Goal: Communication & Community: Answer question/provide support

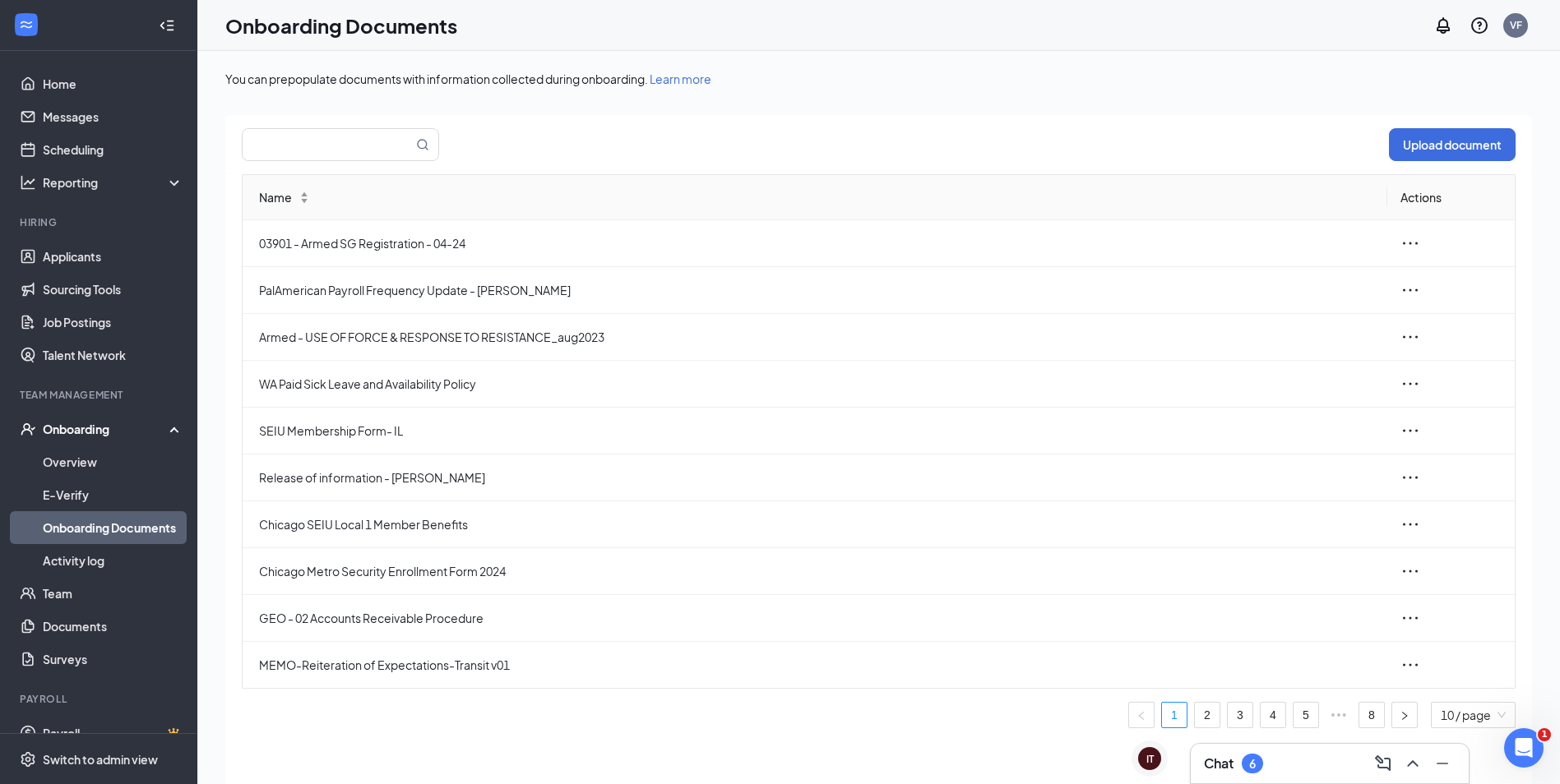
click at [1281, 760] on div "Chat 6" at bounding box center [1330, 764] width 252 height 27
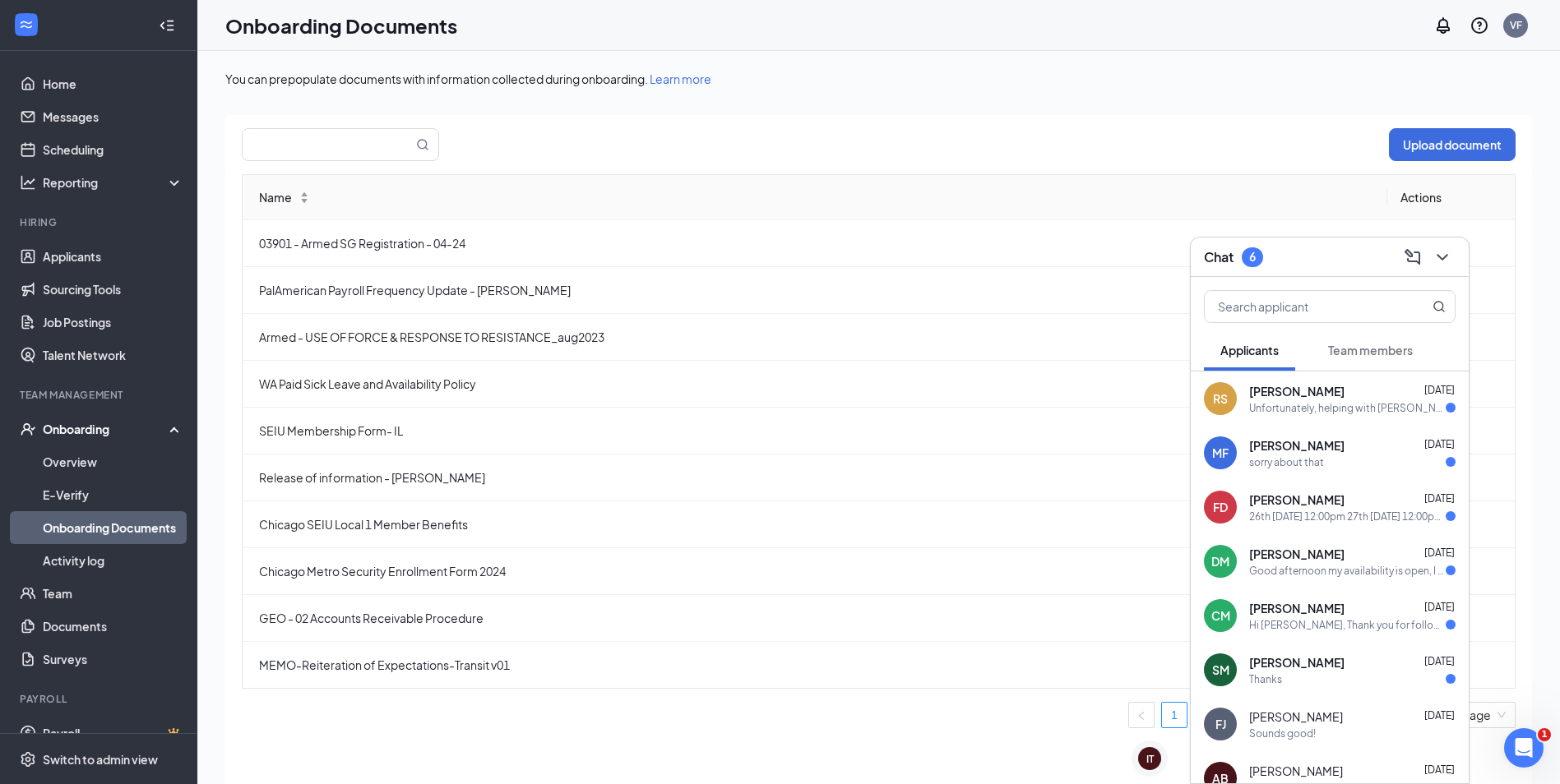
click at [1297, 247] on div "Chat 6" at bounding box center [1330, 257] width 252 height 26
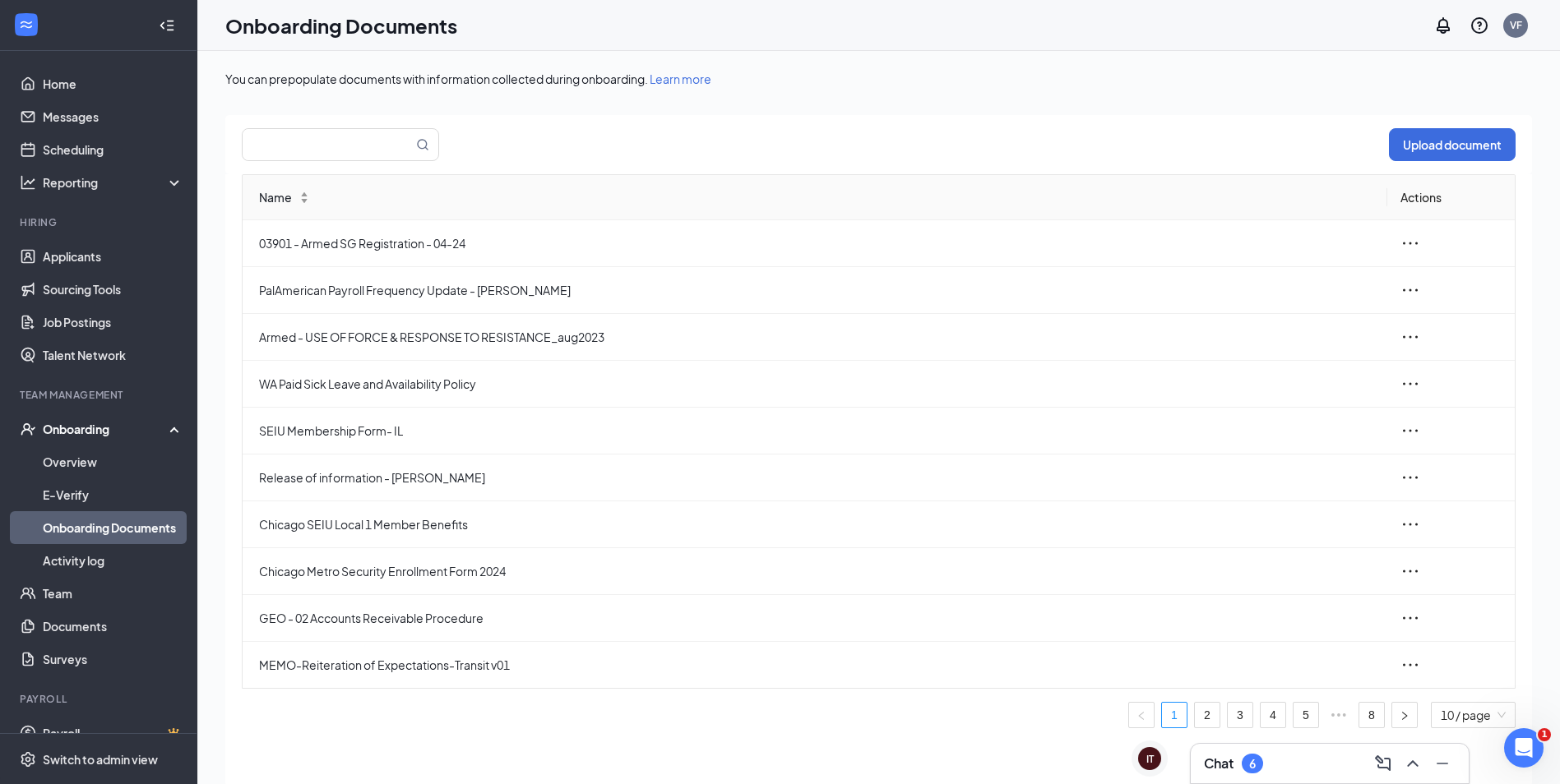
click at [1270, 760] on div "Chat 6" at bounding box center [1330, 764] width 252 height 27
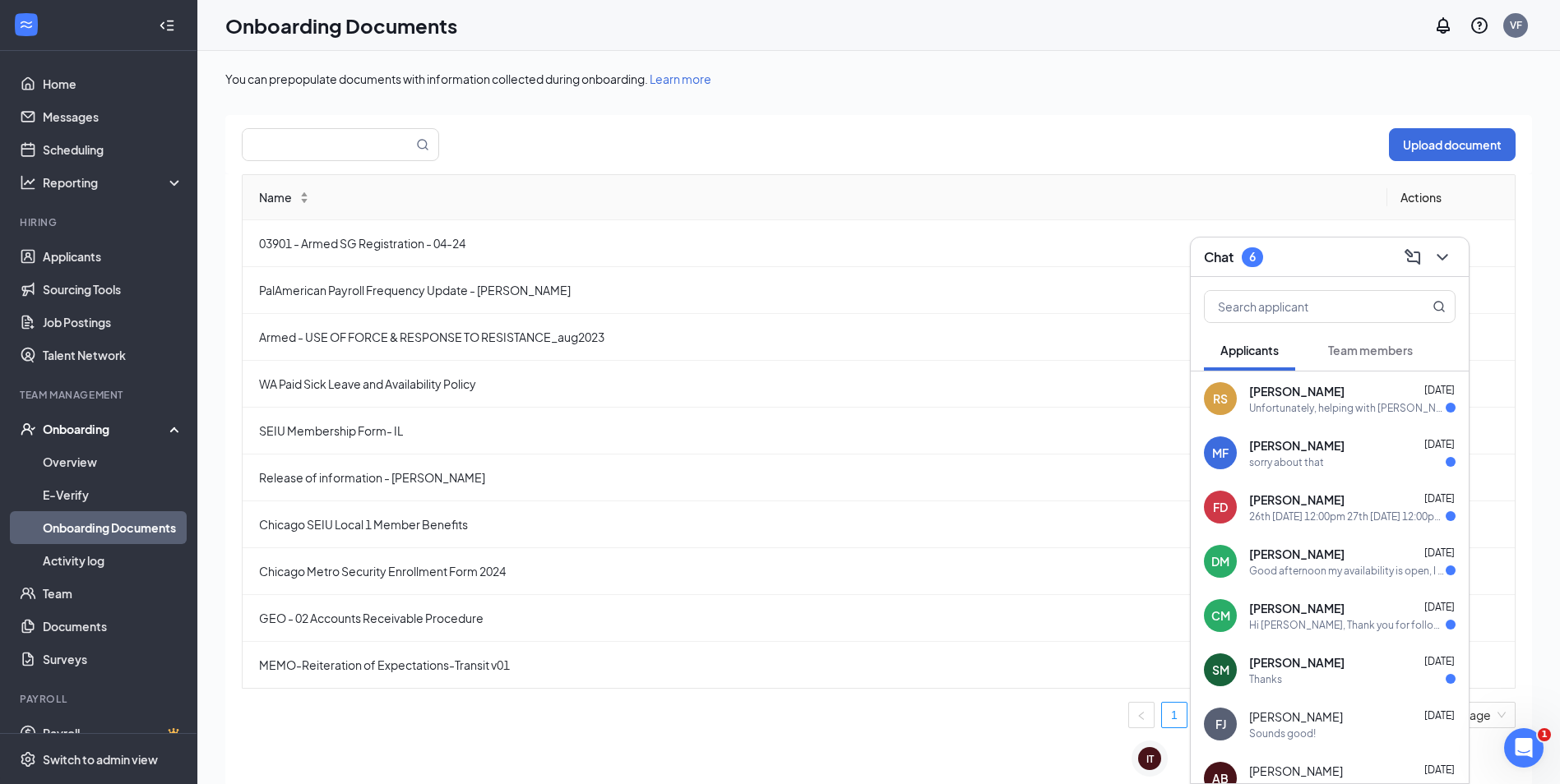
click at [1321, 256] on div "Chat 6" at bounding box center [1330, 257] width 252 height 26
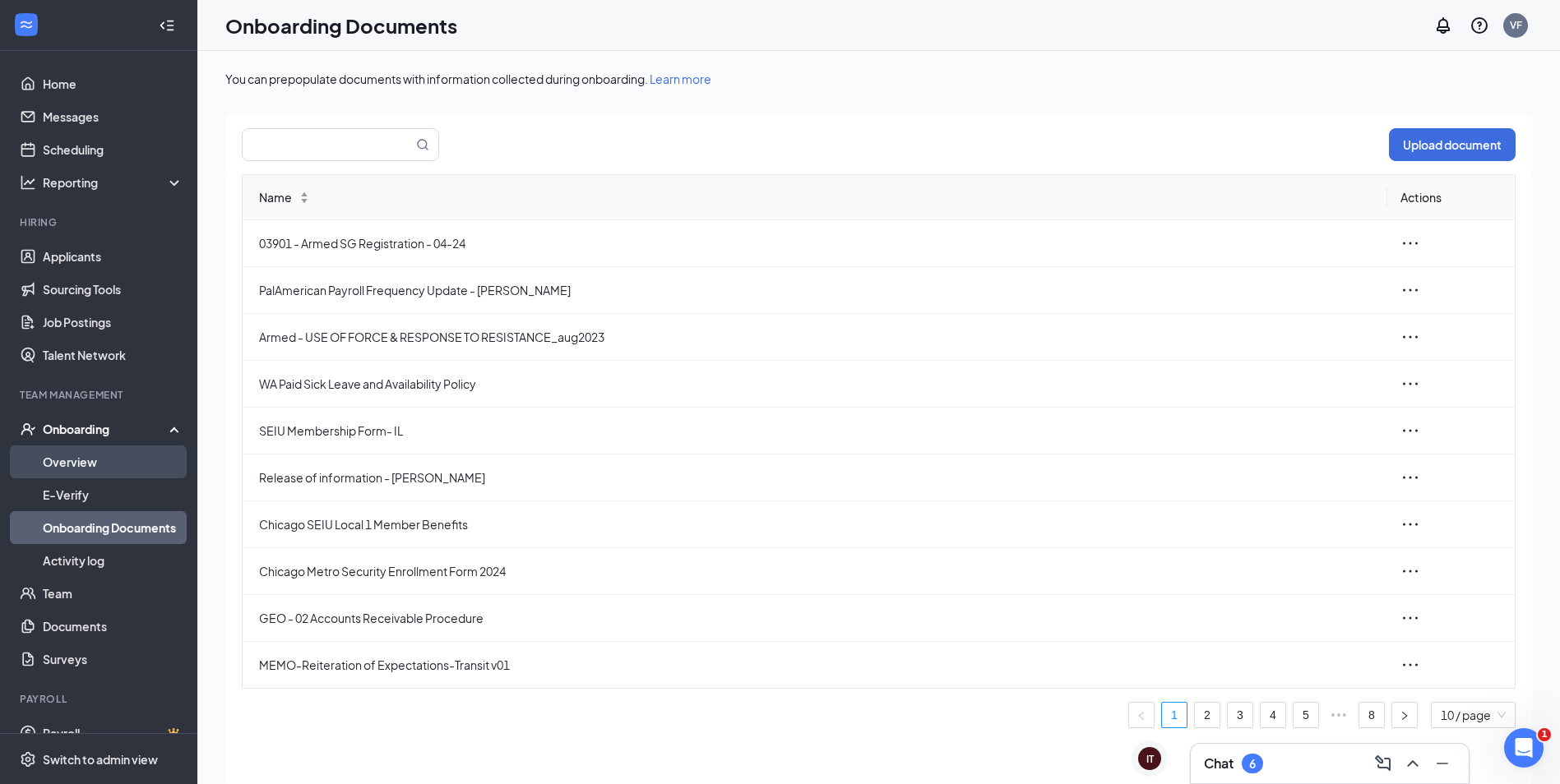
click at [74, 466] on link "Overview" at bounding box center [113, 462] width 140 height 32
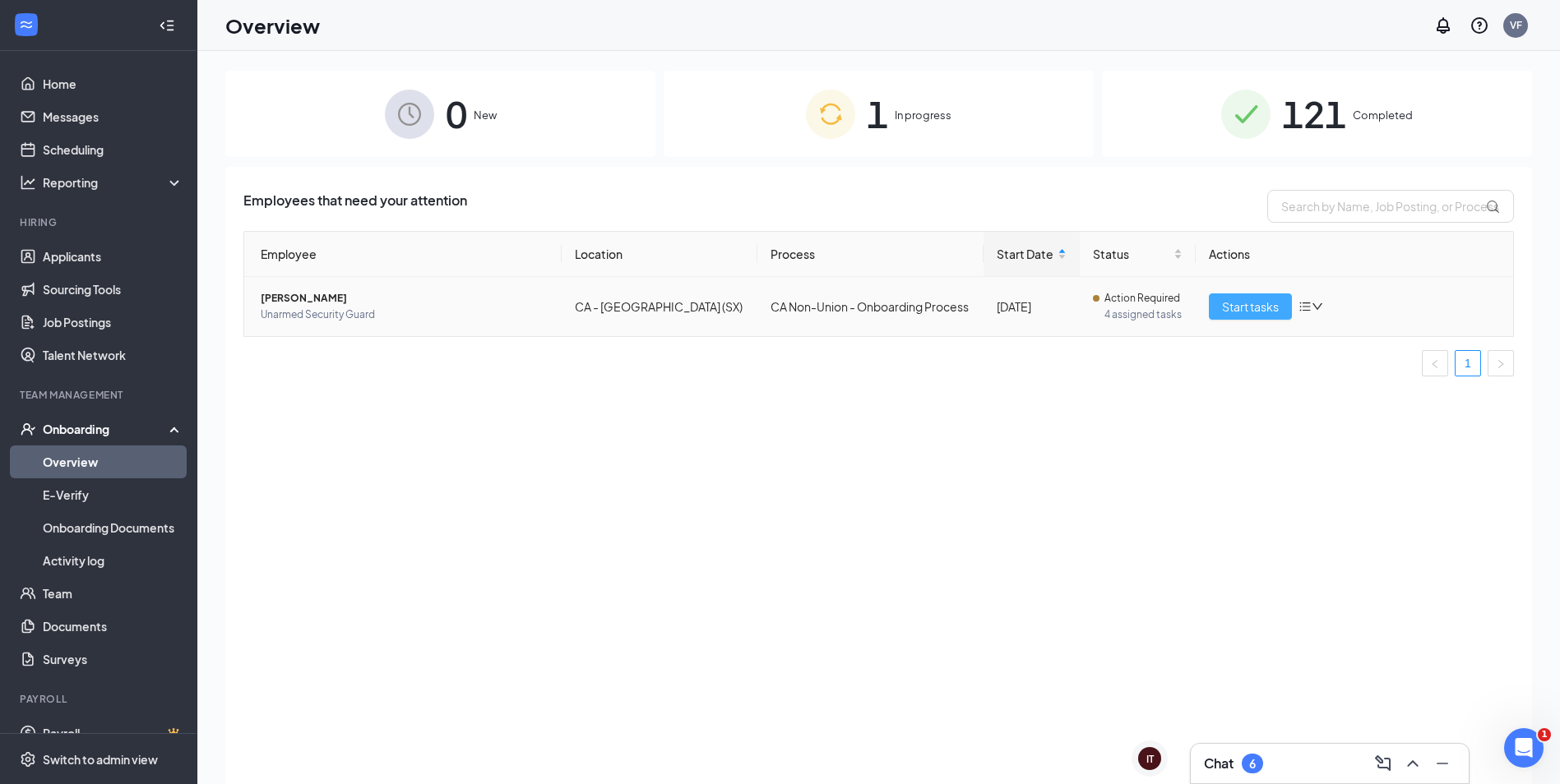
click at [1241, 306] on span "Start tasks" at bounding box center [1250, 306] width 56 height 18
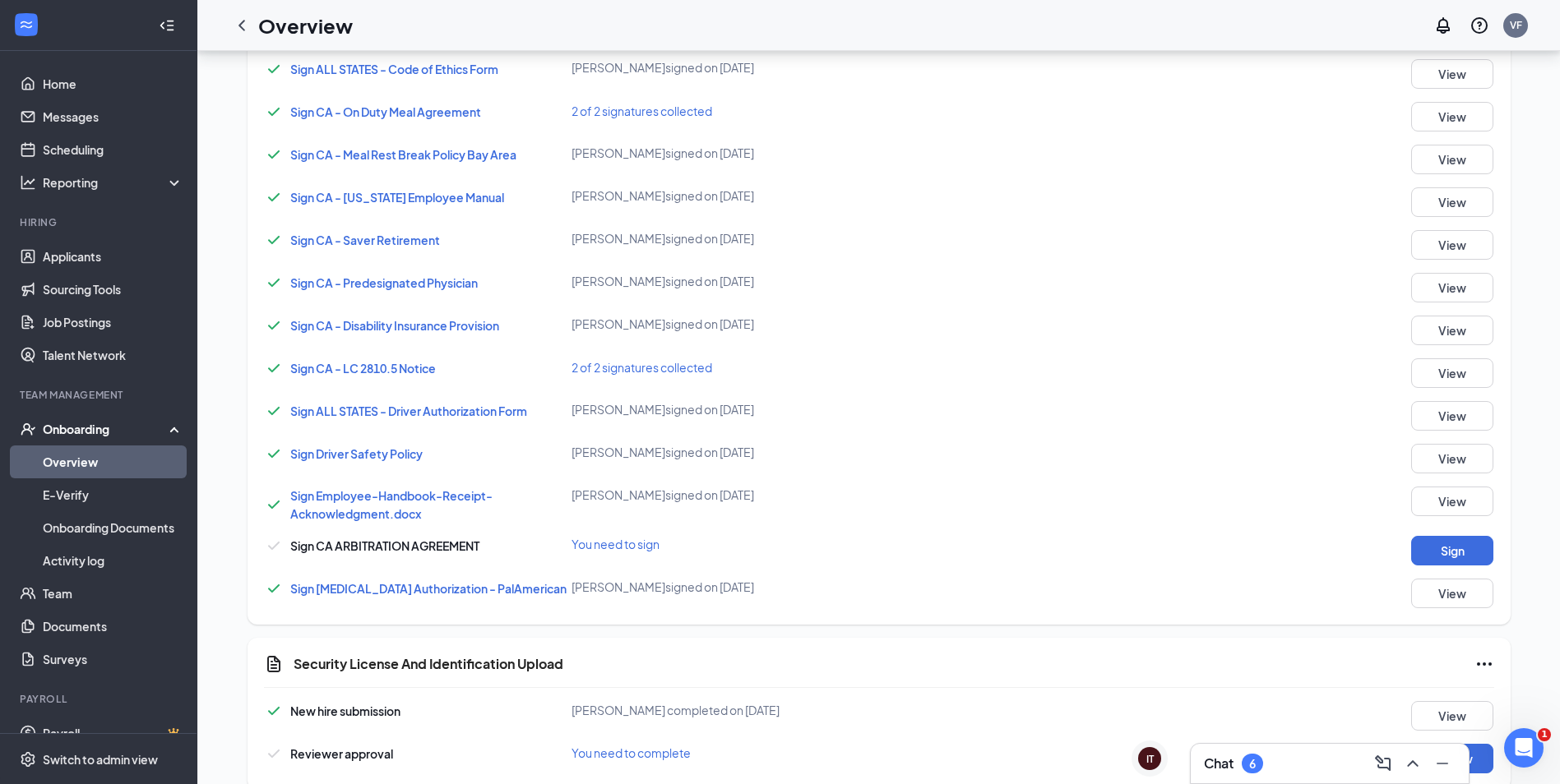
scroll to position [1505, 0]
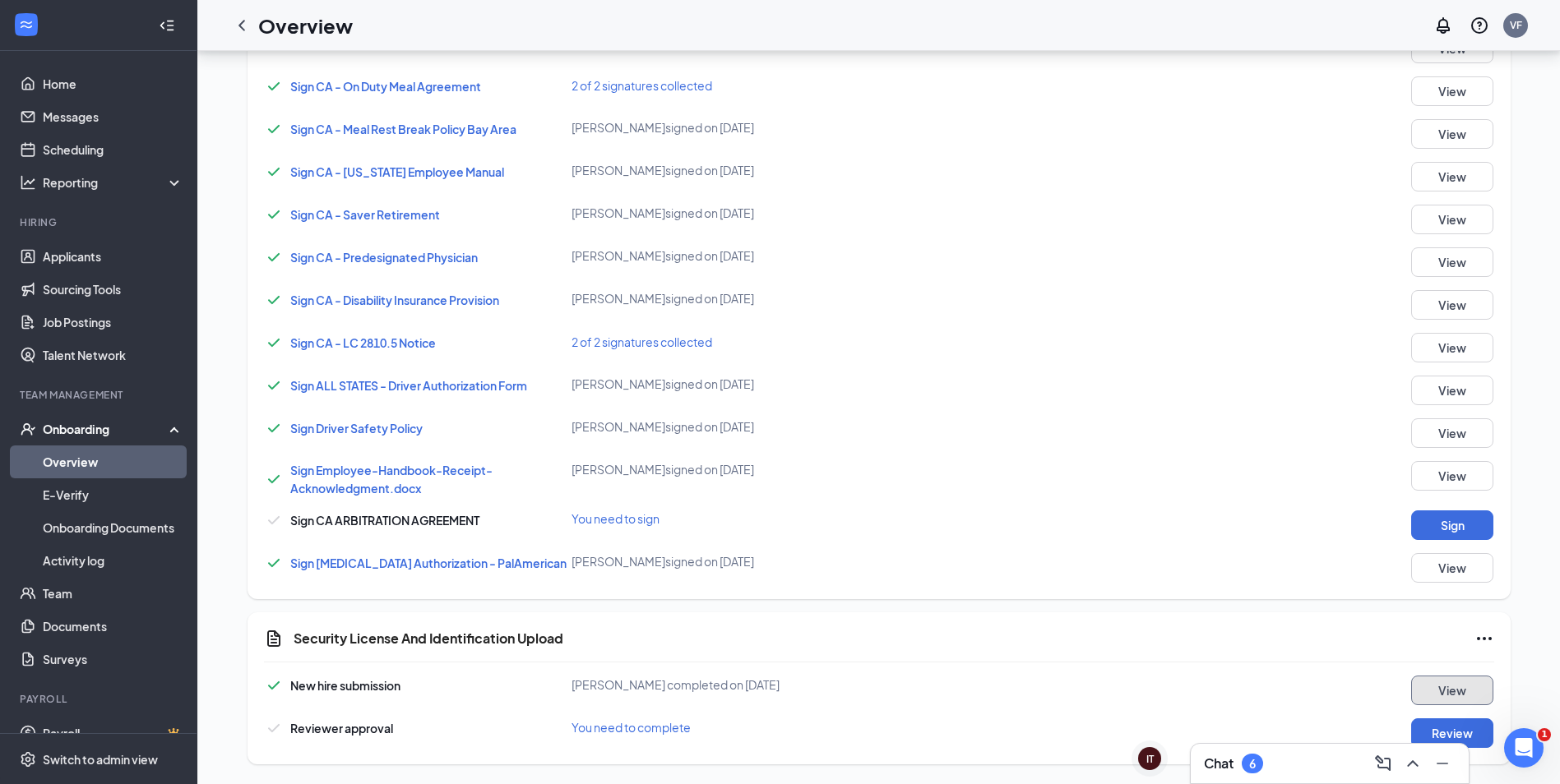
click at [1460, 683] on button "View" at bounding box center [1452, 690] width 82 height 30
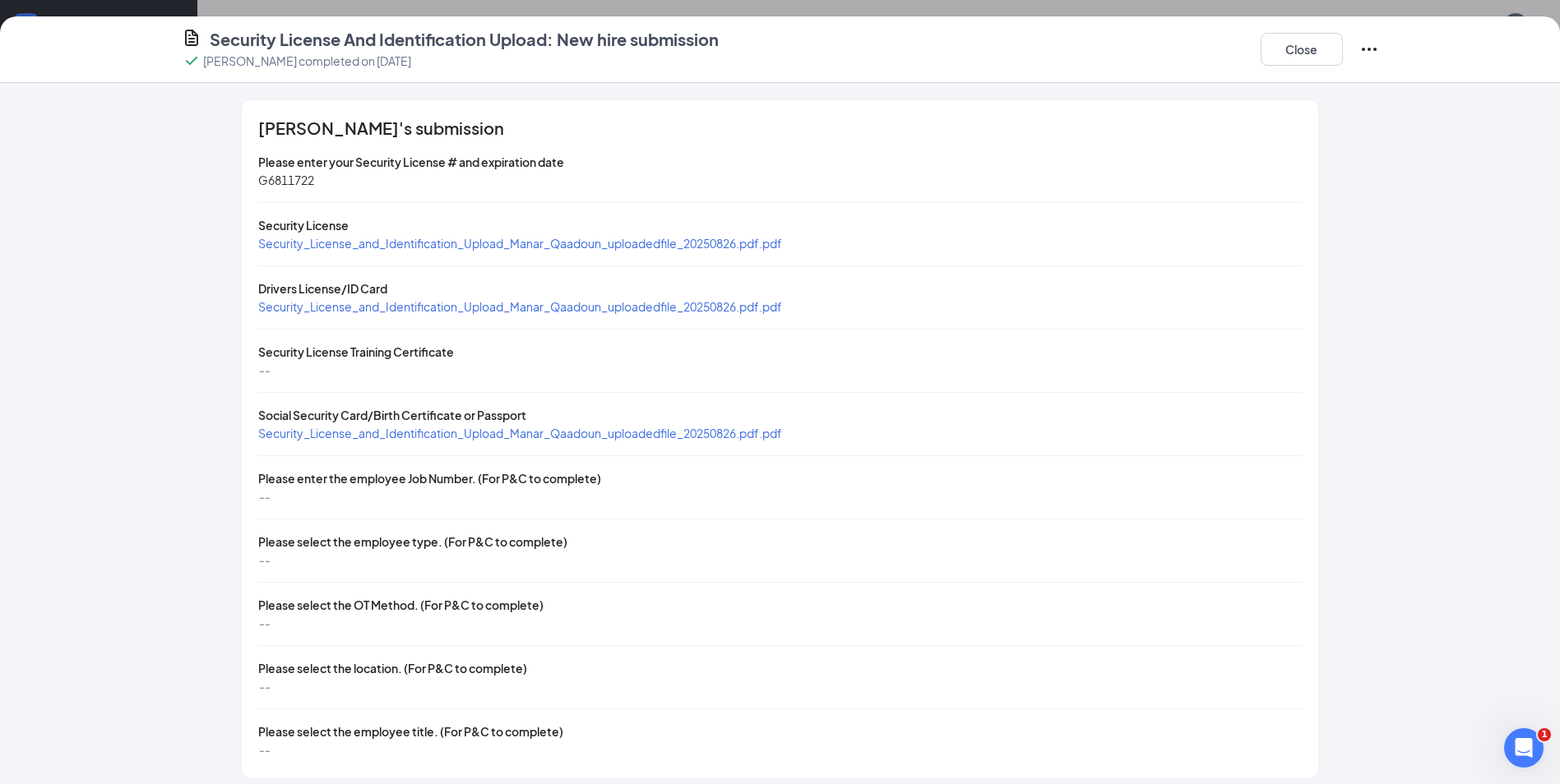
click at [467, 248] on span "Security_License_and_Identification_Upload_Manar_Qaadoun_uploadedfile_20250826.…" at bounding box center [520, 243] width 524 height 15
click at [406, 306] on span "Security_License_and_Identification_Upload_Manar_Qaadoun_uploadedfile_20250826.…" at bounding box center [520, 307] width 524 height 15
click at [485, 437] on span "Security_License_and_Identification_Upload_Manar_Qaadoun_uploadedfile_20250826.…" at bounding box center [520, 433] width 524 height 15
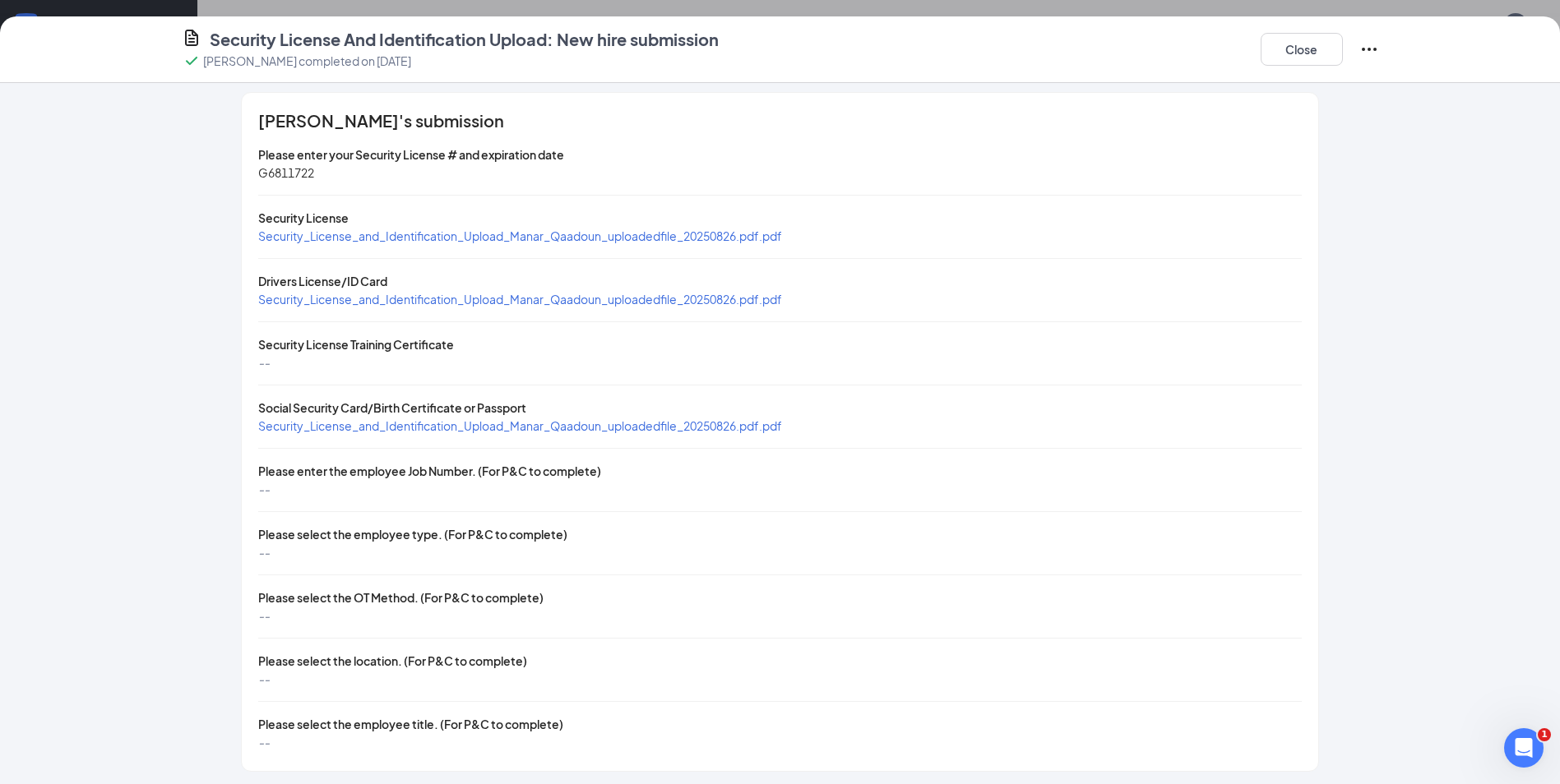
scroll to position [11, 0]
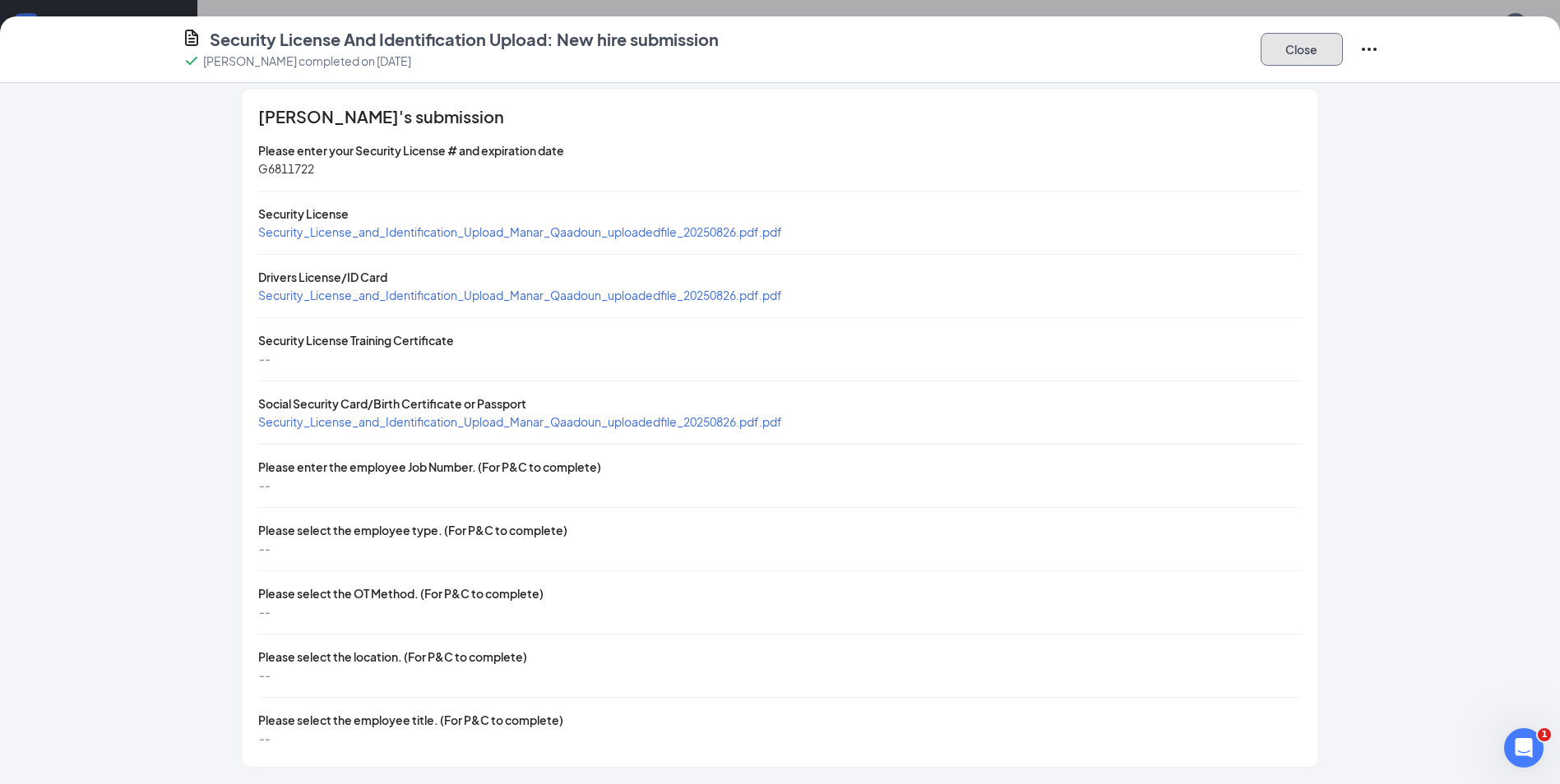
drag, startPoint x: 1288, startPoint y: 50, endPoint x: 1393, endPoint y: 459, distance: 422.3
click at [1288, 50] on button "Close" at bounding box center [1301, 49] width 82 height 32
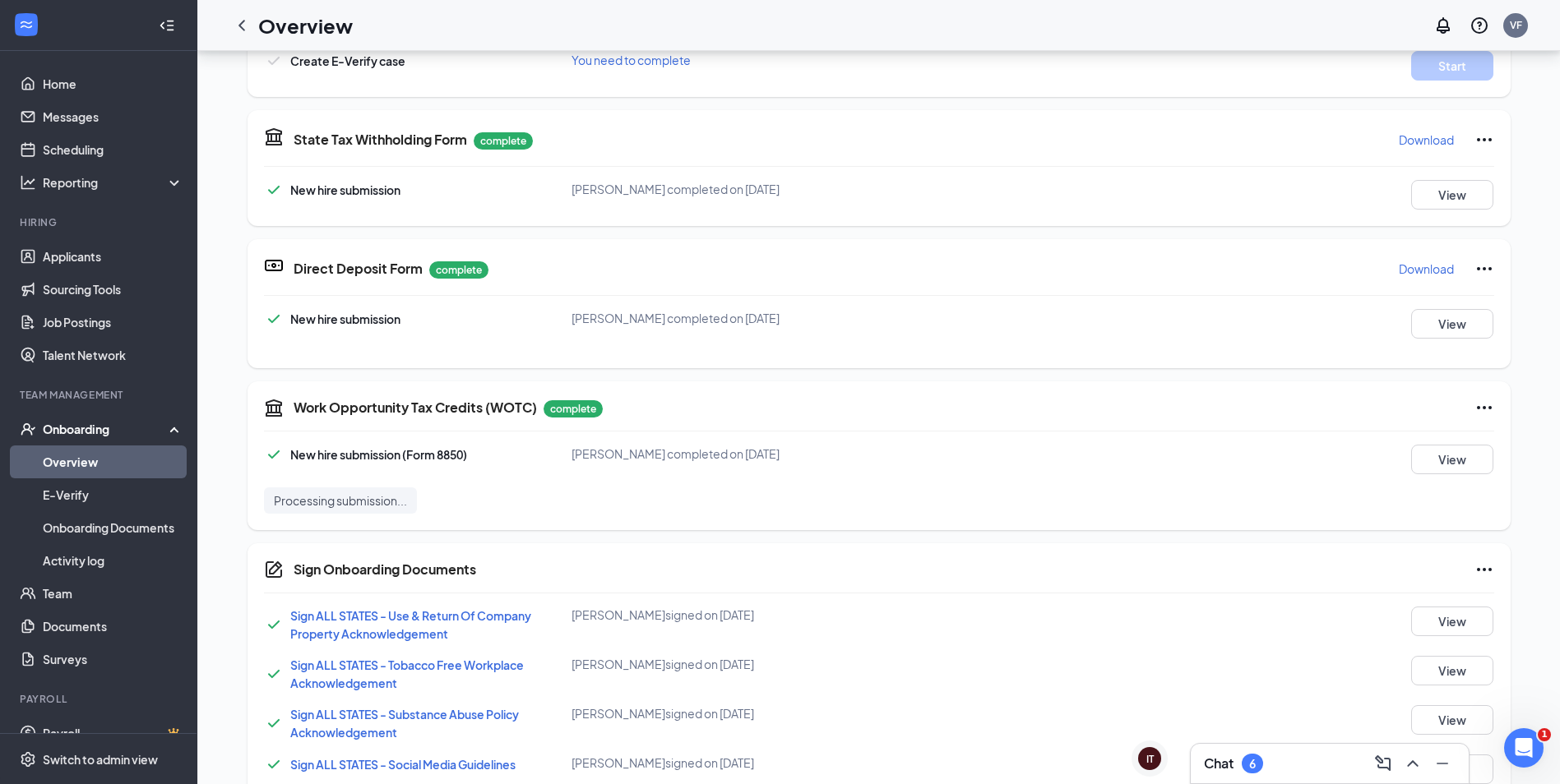
scroll to position [519, 0]
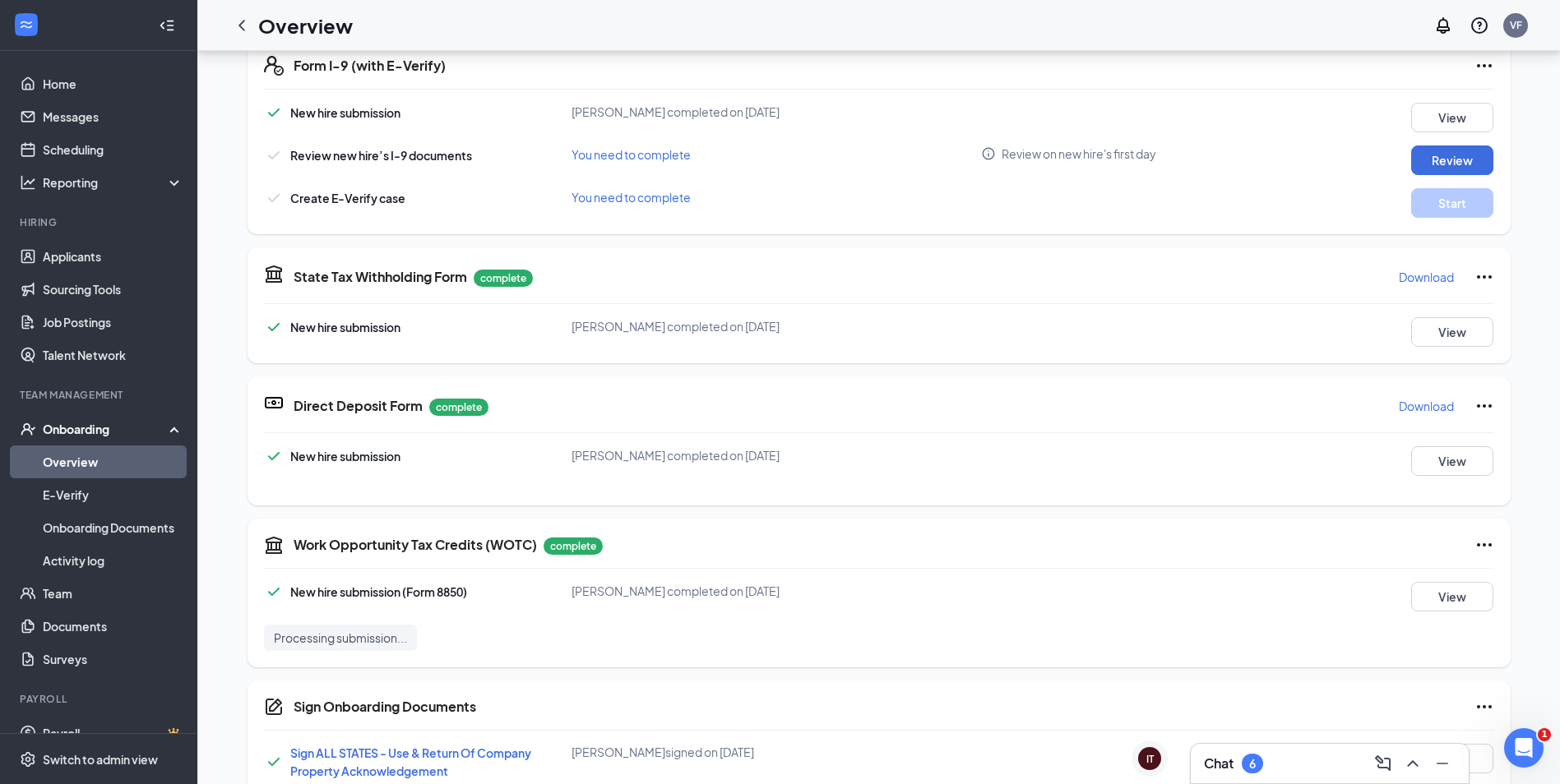
click at [1438, 144] on div "New hire submission [PERSON_NAME] completed on [DATE] View Review new hire’s I-…" at bounding box center [879, 160] width 1230 height 115
click at [1443, 149] on button "Review" at bounding box center [1452, 160] width 82 height 30
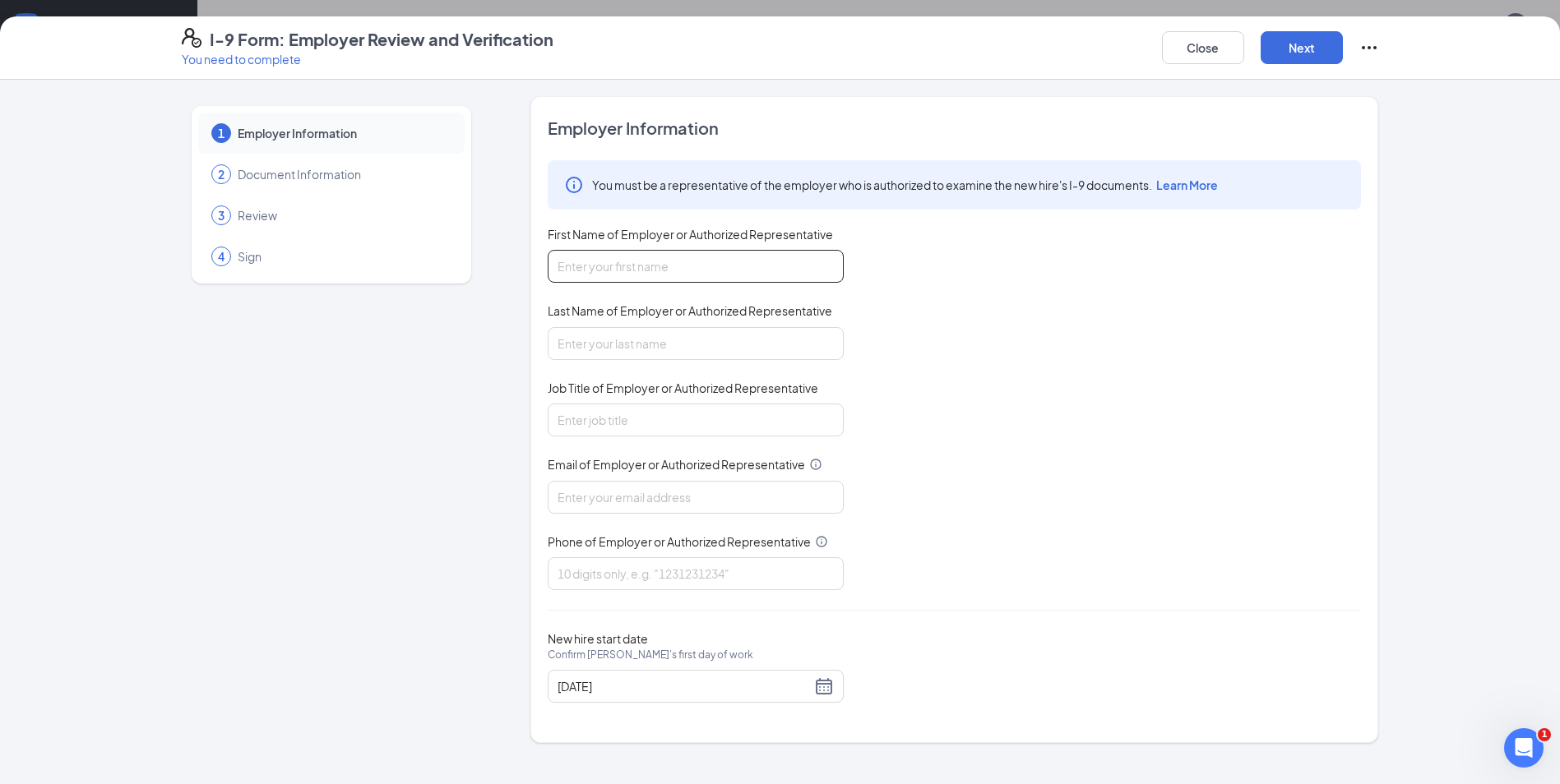
drag, startPoint x: 822, startPoint y: 252, endPoint x: 771, endPoint y: 277, distance: 56.8
click at [822, 252] on input "First Name of Employer or Authorized Representative" at bounding box center [696, 266] width 296 height 32
type input "[PERSON_NAME]"
type input "[EMAIL_ADDRESS][DOMAIN_NAME]"
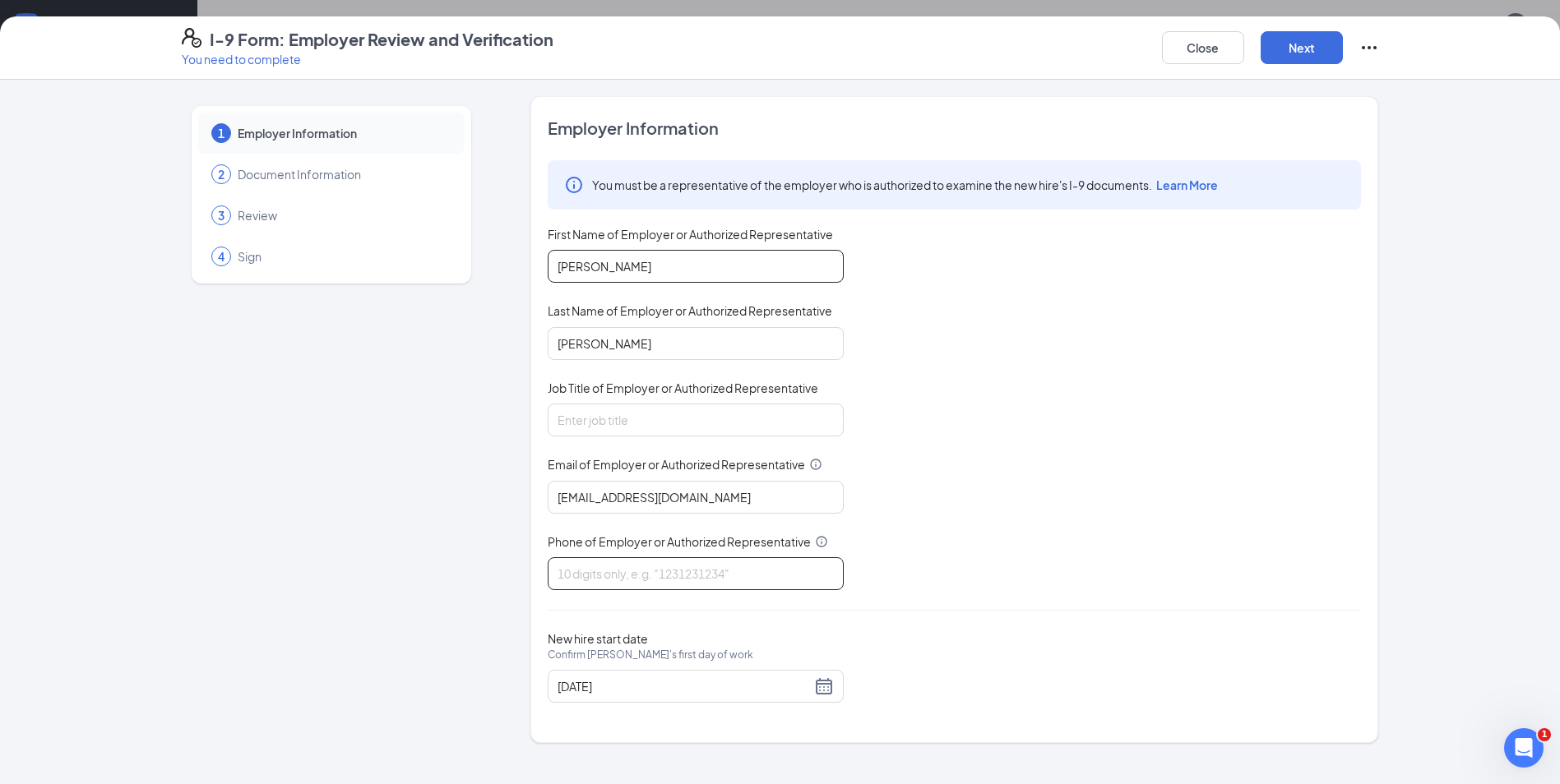
type input "6282252133"
click at [624, 422] on input "Job Title of Employer or Authorized Representative" at bounding box center [696, 420] width 296 height 32
type input "People & Culture Generalist"
click at [1308, 38] on button "Next" at bounding box center [1301, 48] width 82 height 32
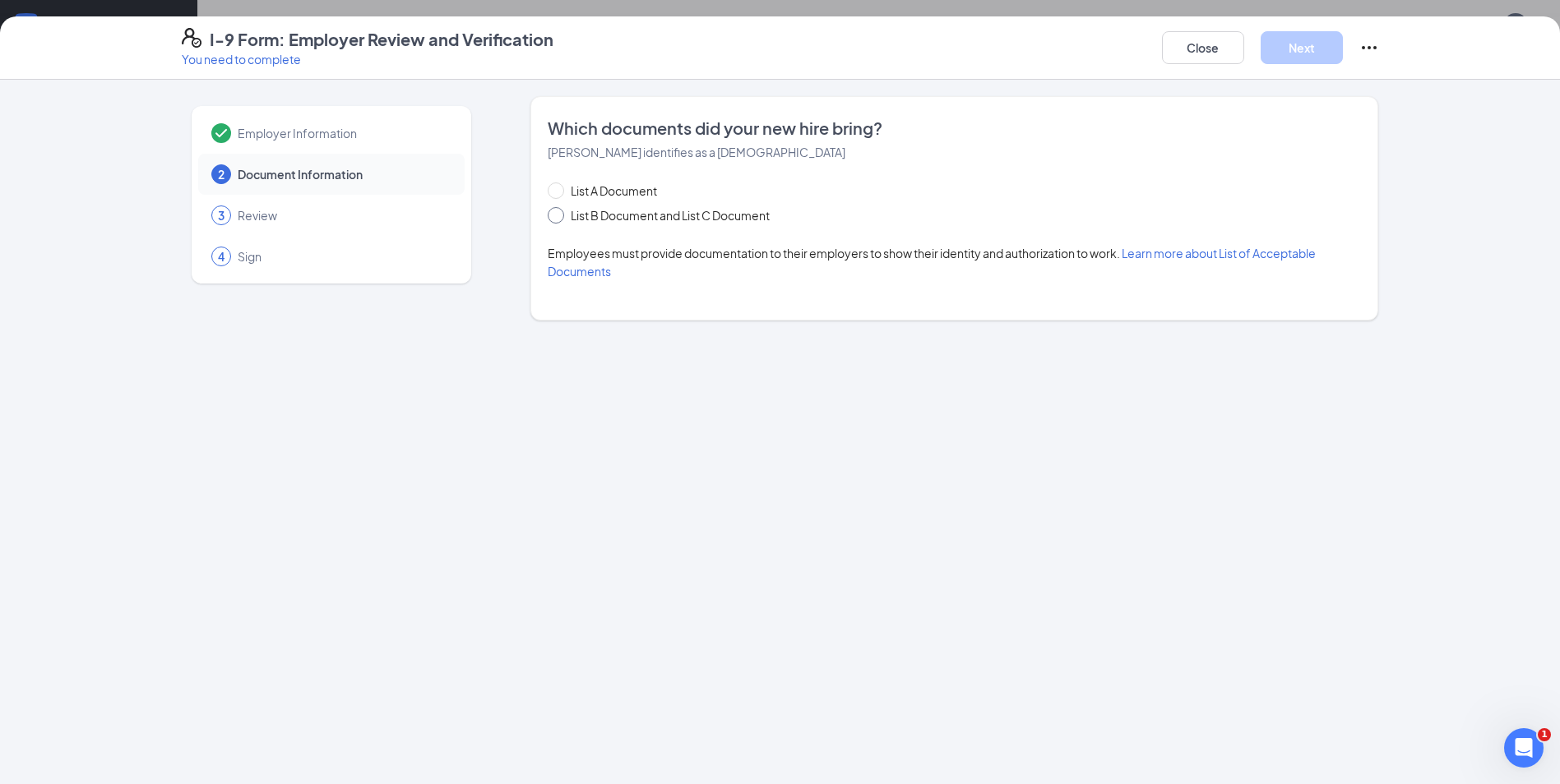
click at [604, 217] on span "List B Document and List C Document" at bounding box center [670, 215] width 212 height 18
click at [559, 217] on input "List B Document and List C Document" at bounding box center [553, 213] width 11 height 11
radio input "true"
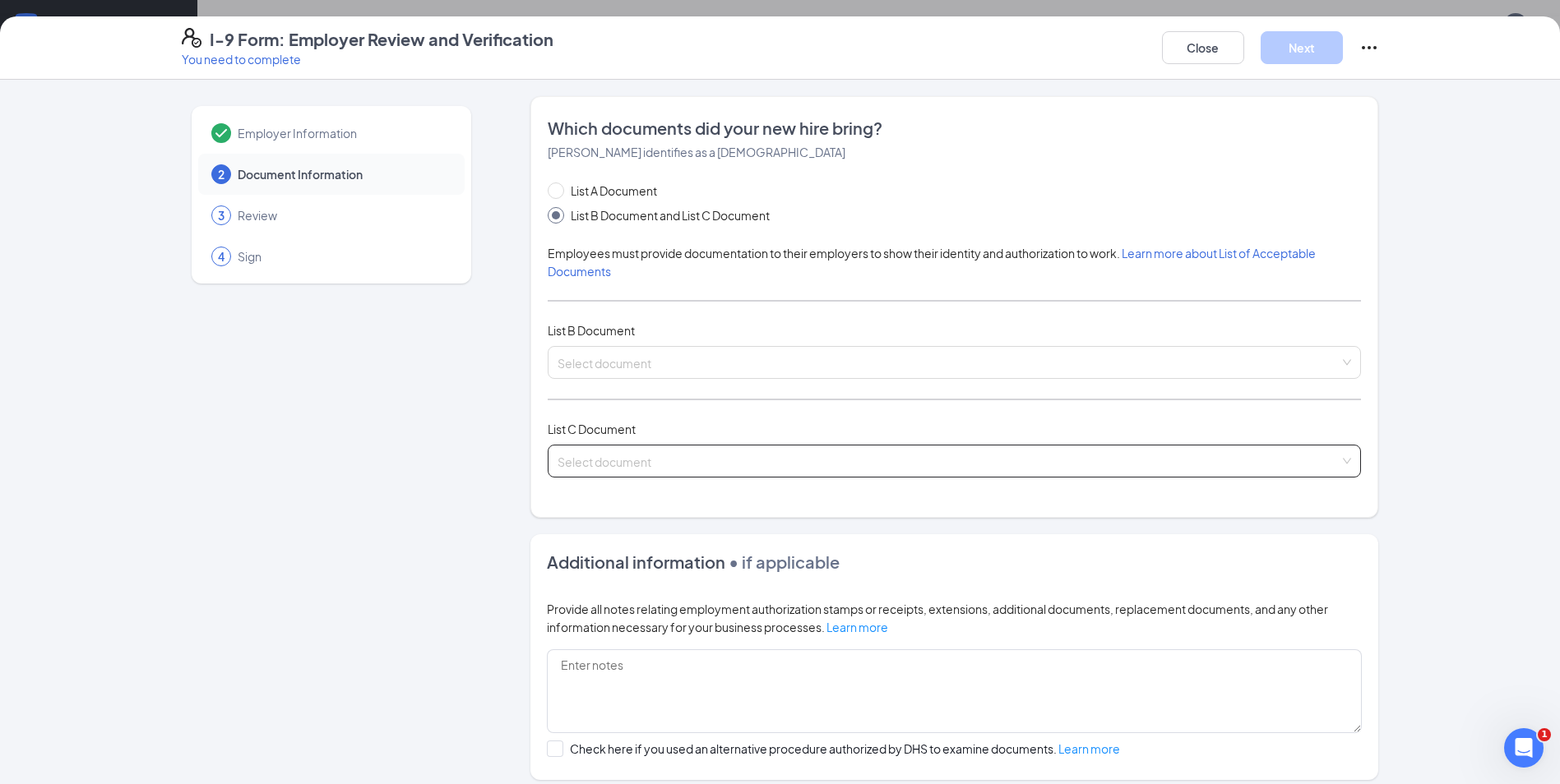
click at [615, 466] on input "search" at bounding box center [948, 458] width 782 height 25
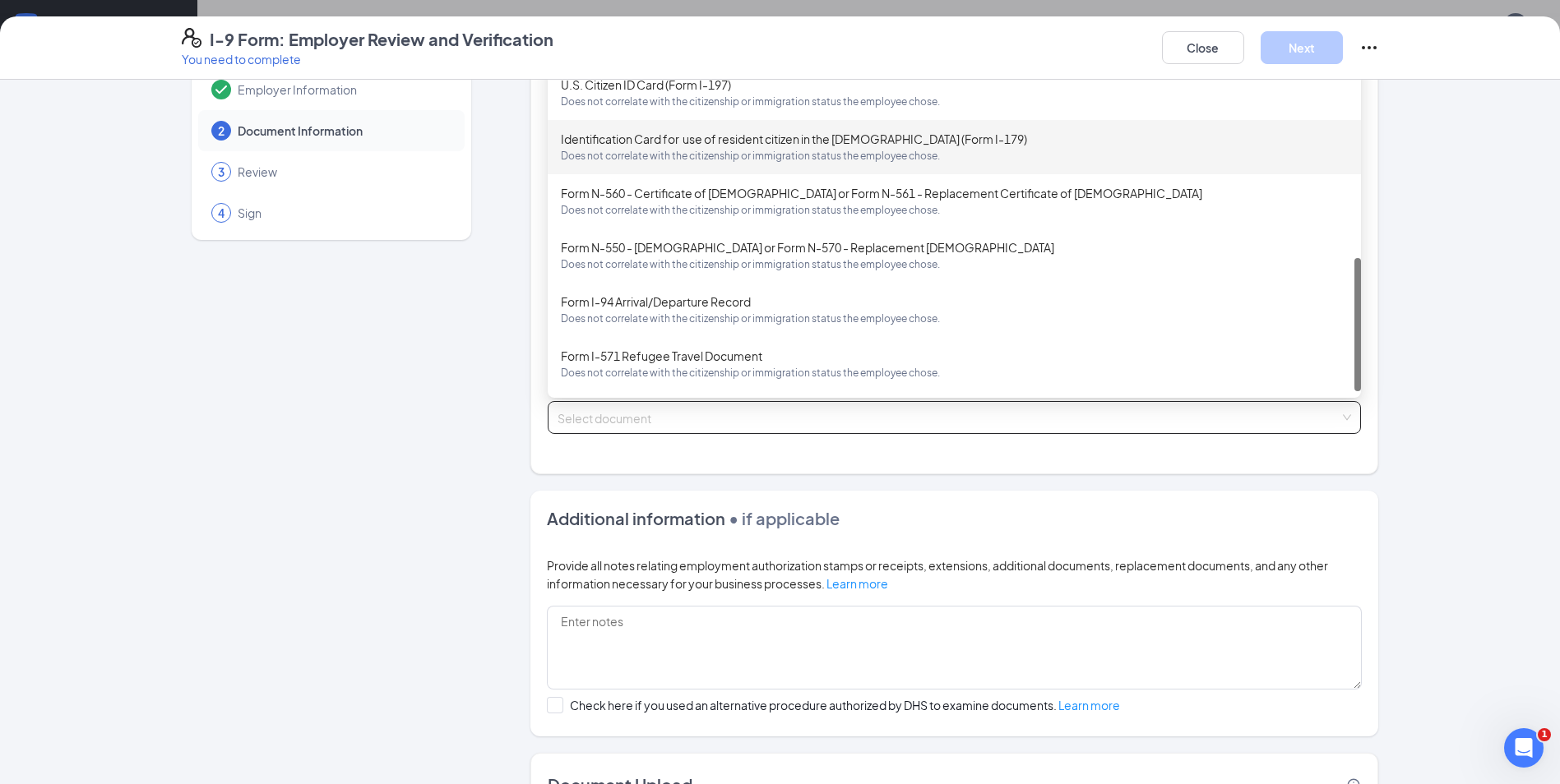
scroll to position [82, 0]
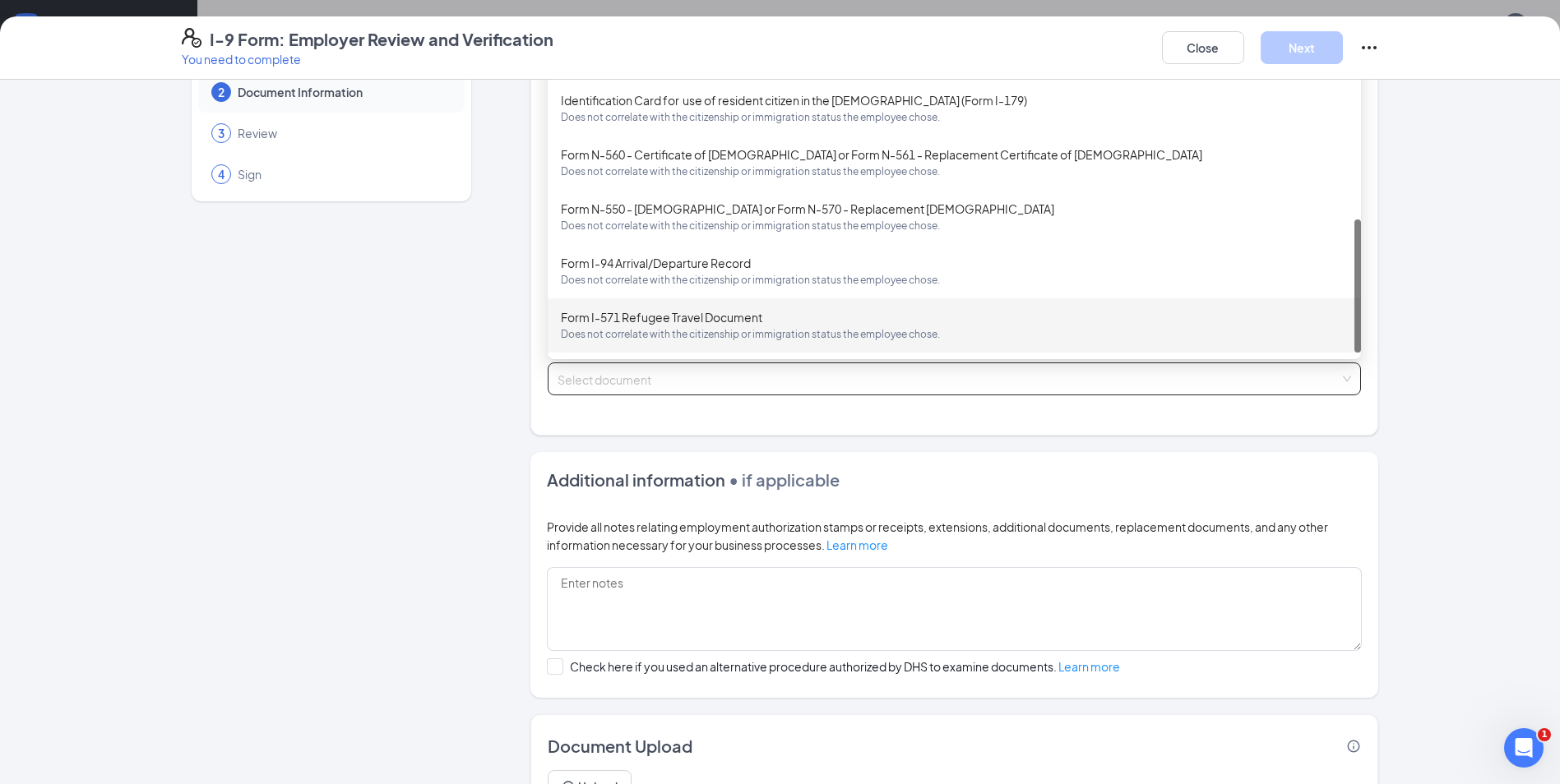
click at [1425, 449] on div "Employer Information 2 Document Information 3 Review 4 Sign Which documents did…" at bounding box center [780, 432] width 1560 height 705
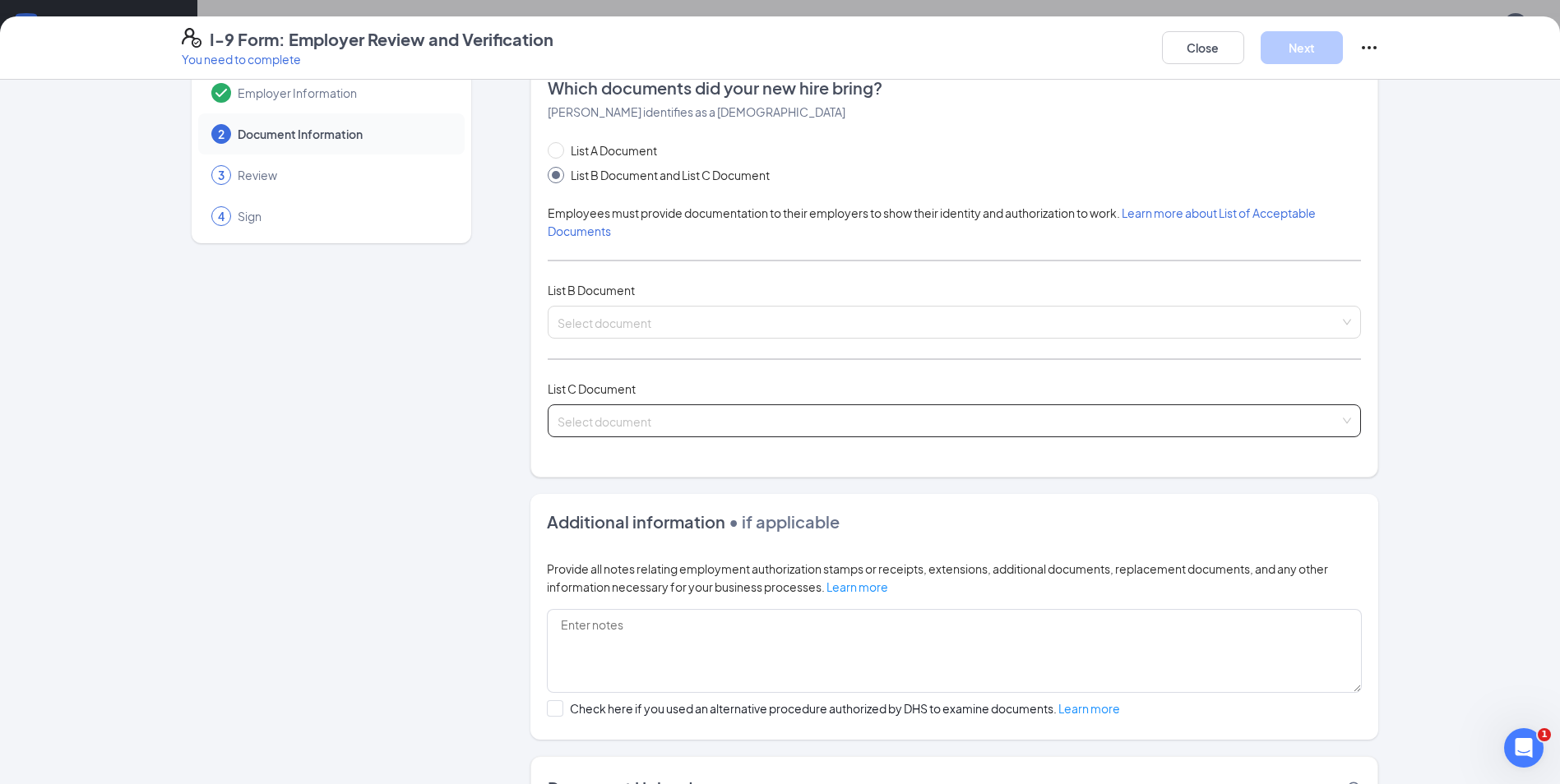
scroll to position [0, 0]
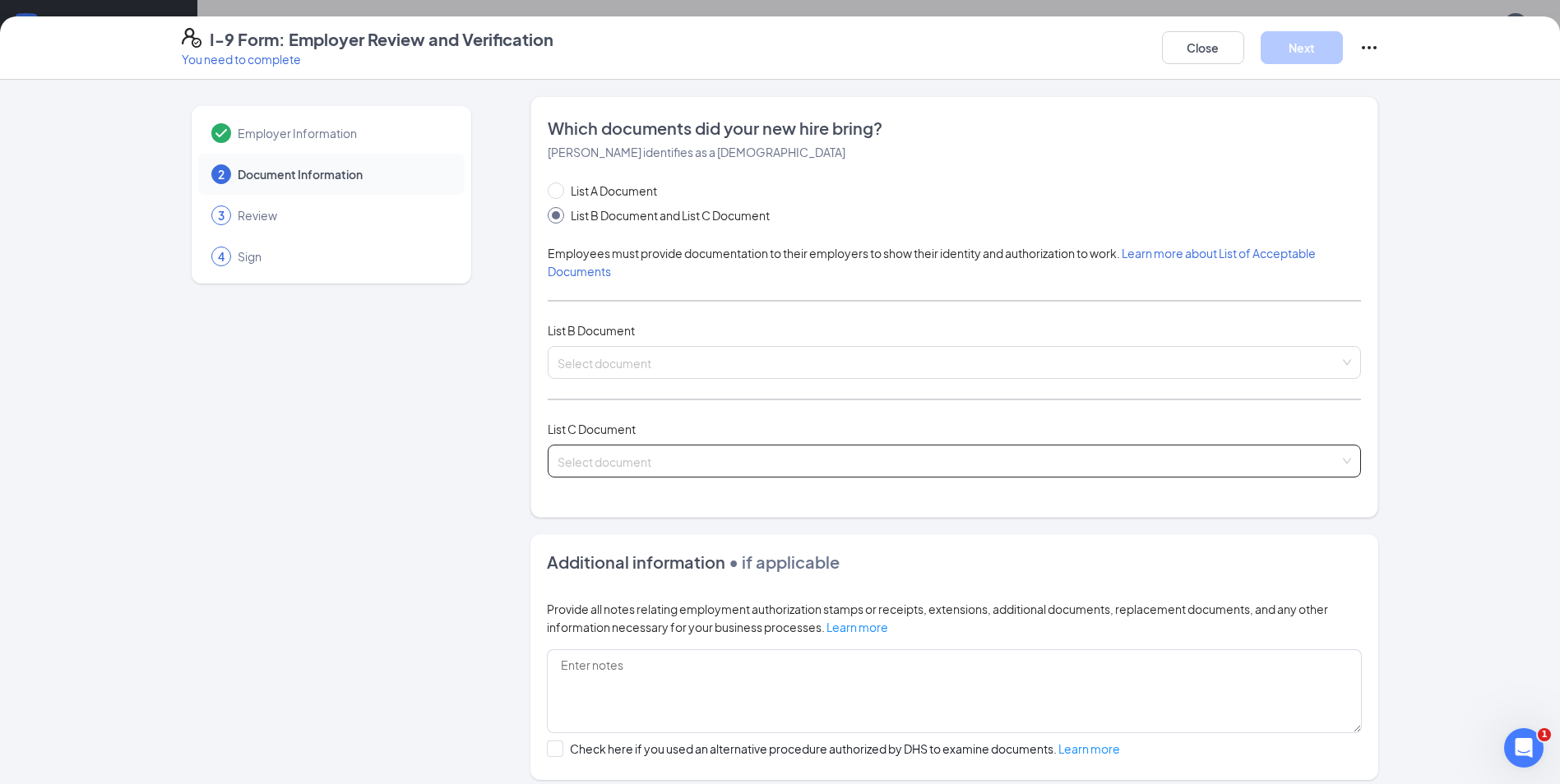
click at [639, 464] on input "search" at bounding box center [948, 458] width 782 height 25
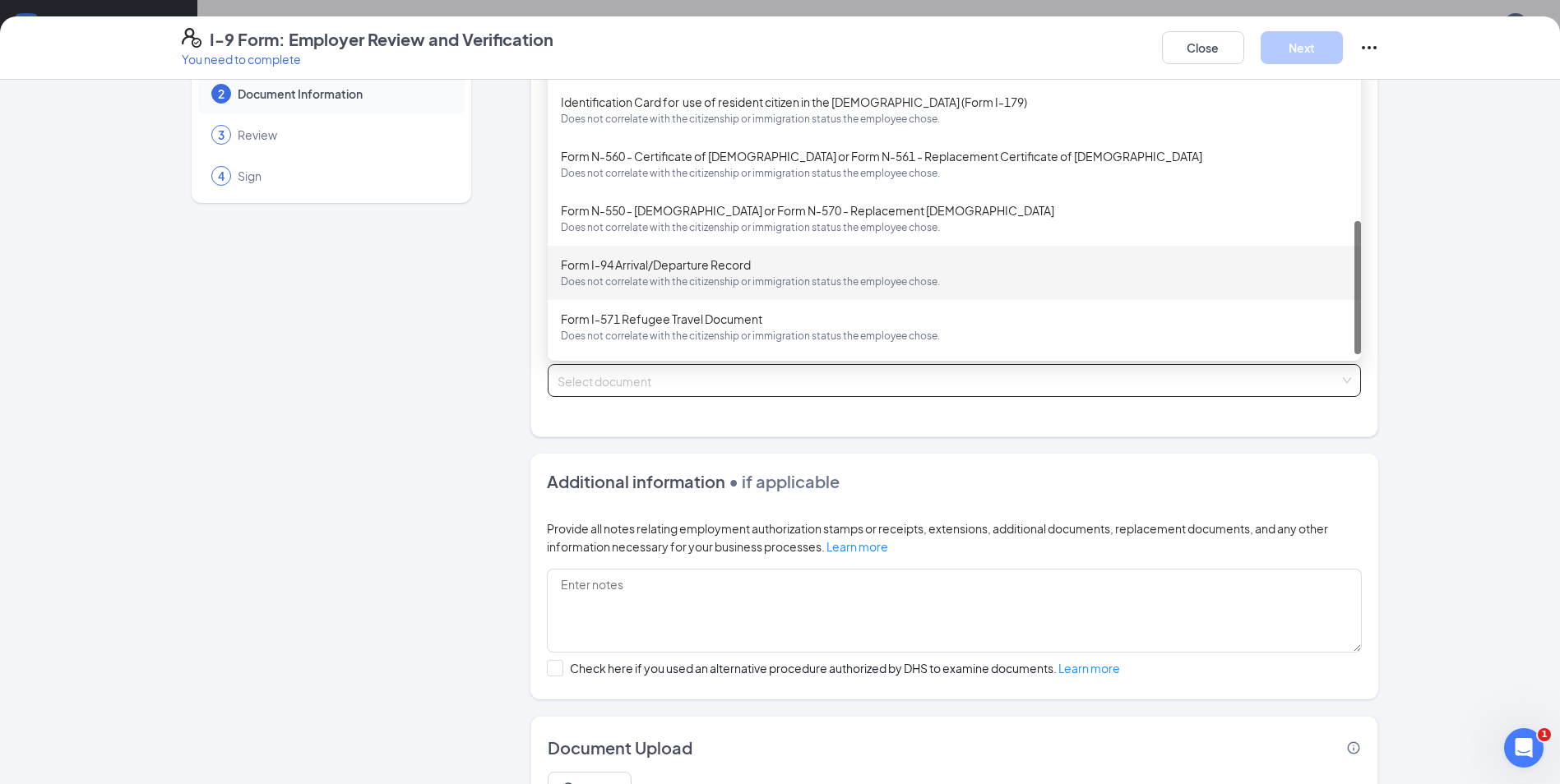
scroll to position [169, 0]
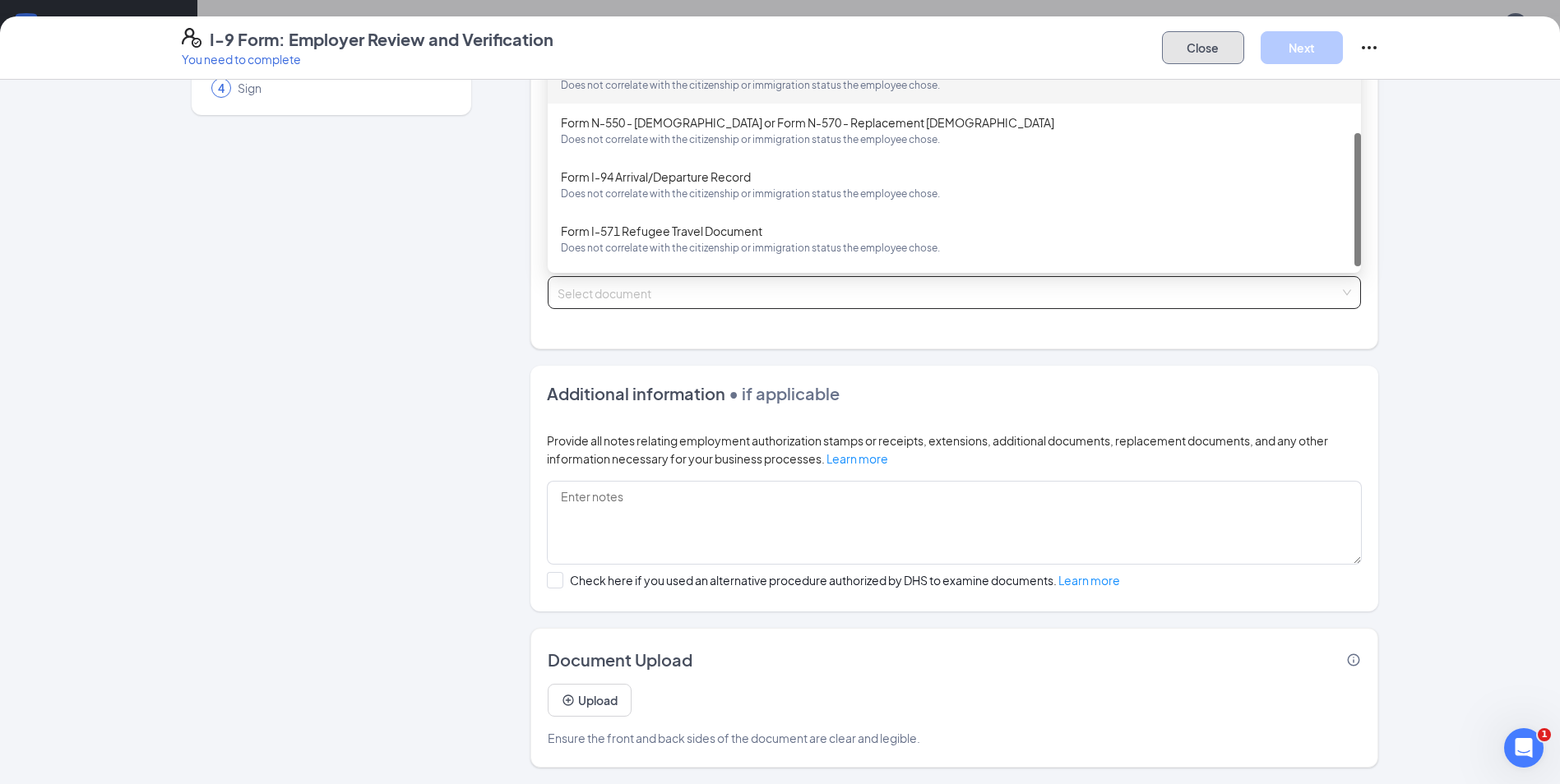
click at [1190, 49] on button "Close" at bounding box center [1203, 48] width 82 height 32
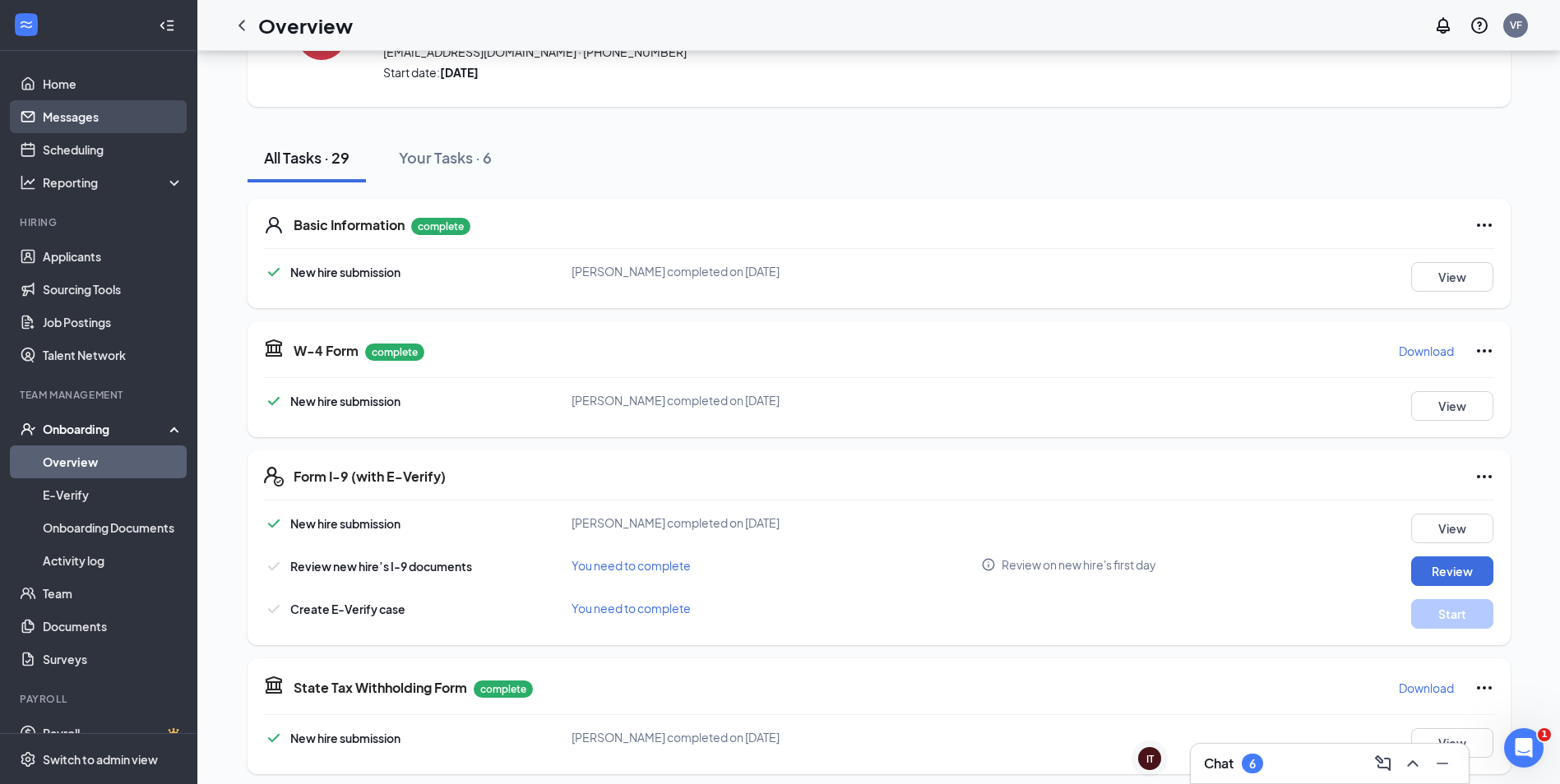
click at [70, 131] on link "Messages" at bounding box center [113, 116] width 140 height 32
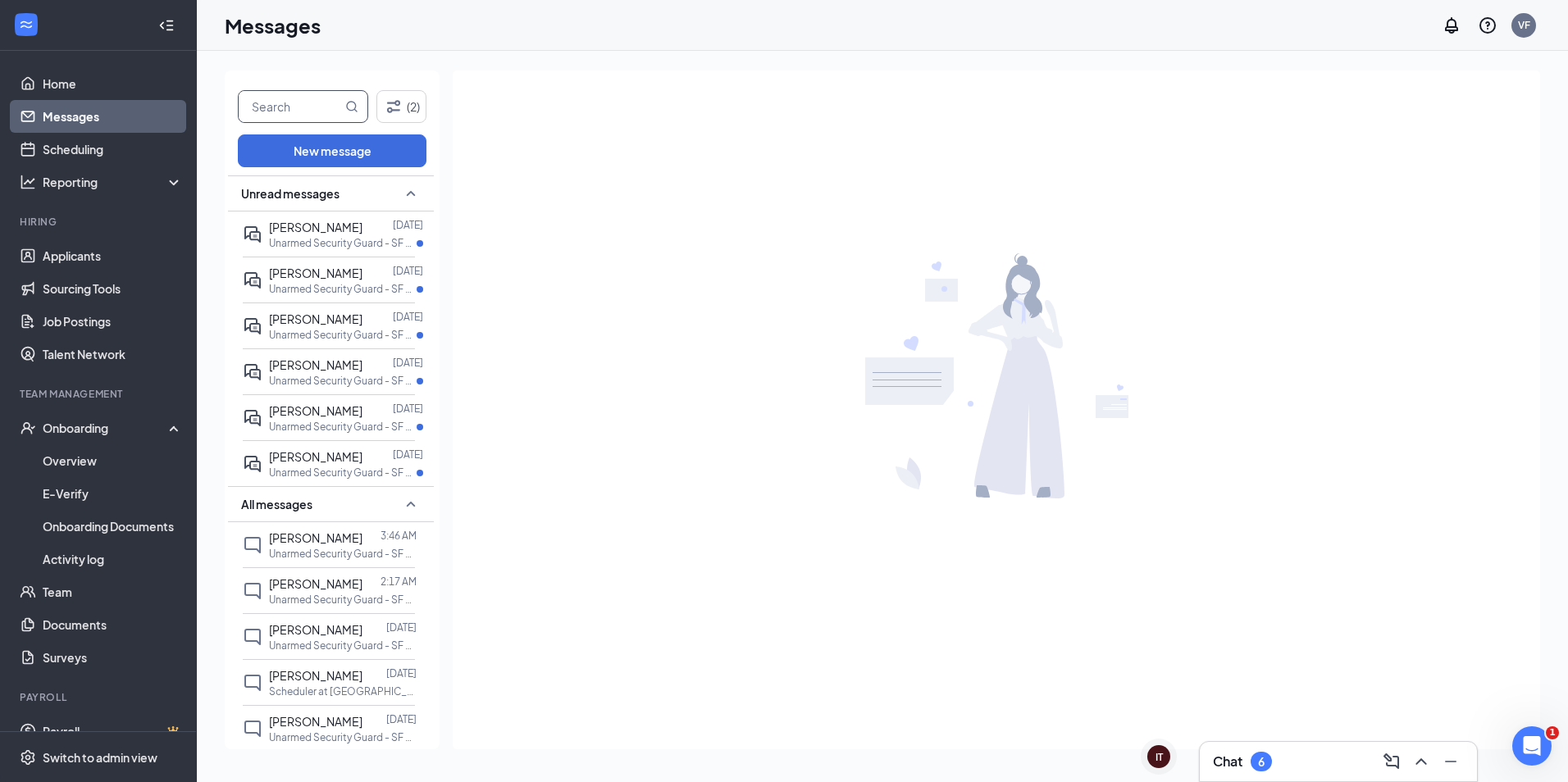
click at [305, 118] on input "text" at bounding box center [290, 107] width 104 height 31
type input "manar"
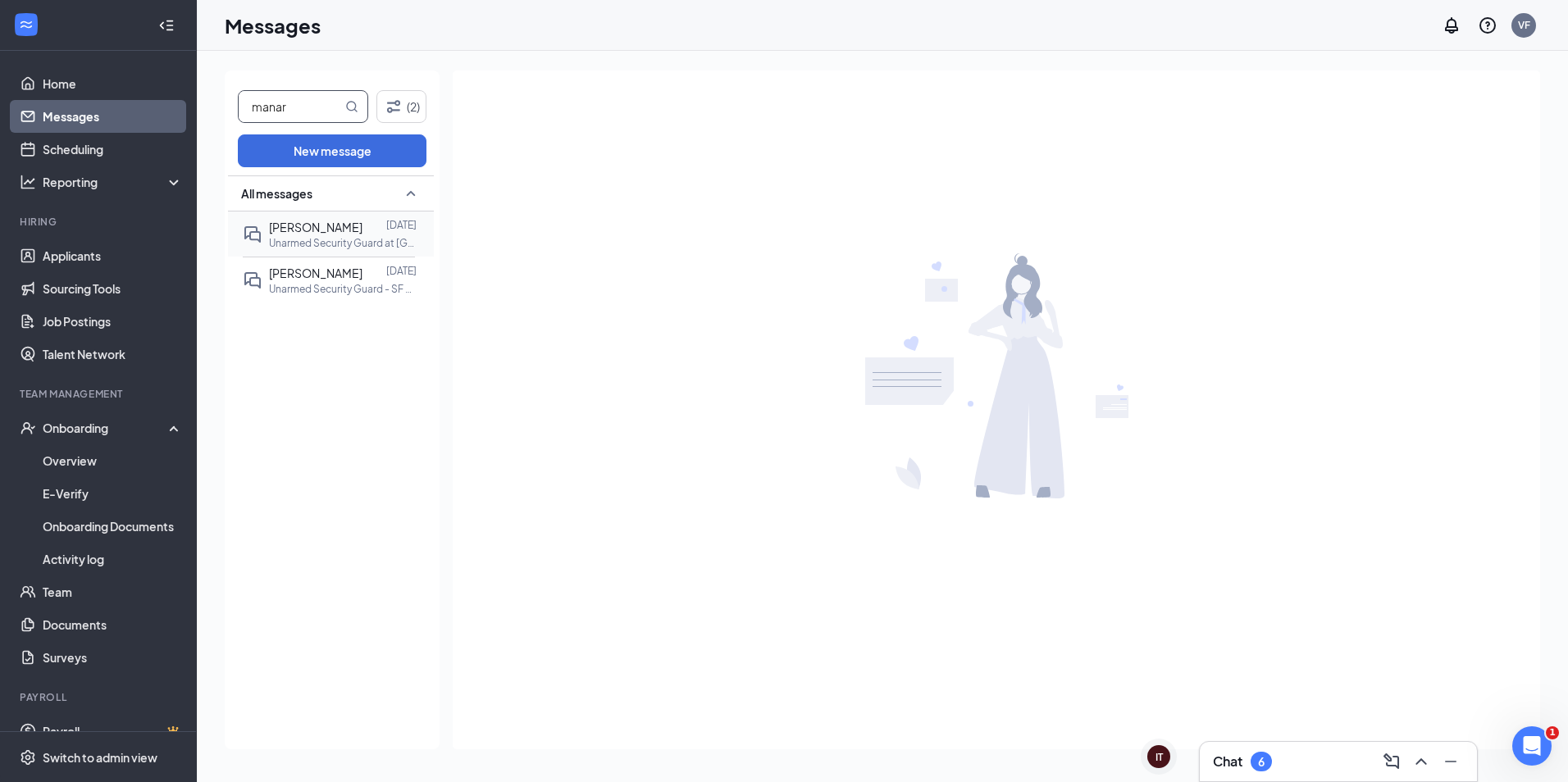
click at [350, 221] on span "[PERSON_NAME]" at bounding box center [316, 227] width 93 height 15
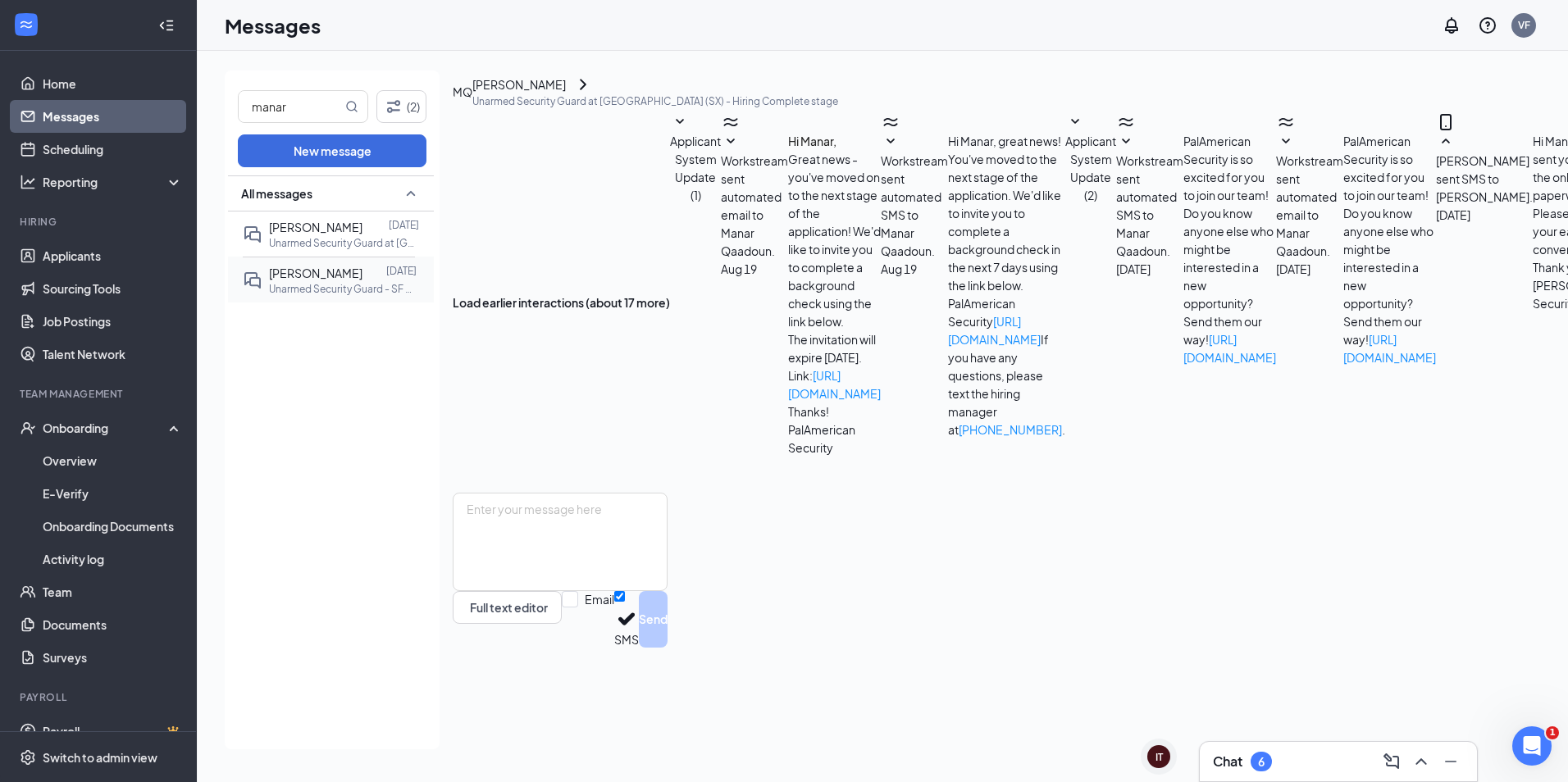
scroll to position [491, 0]
click at [600, 591] on textarea at bounding box center [560, 541] width 215 height 98
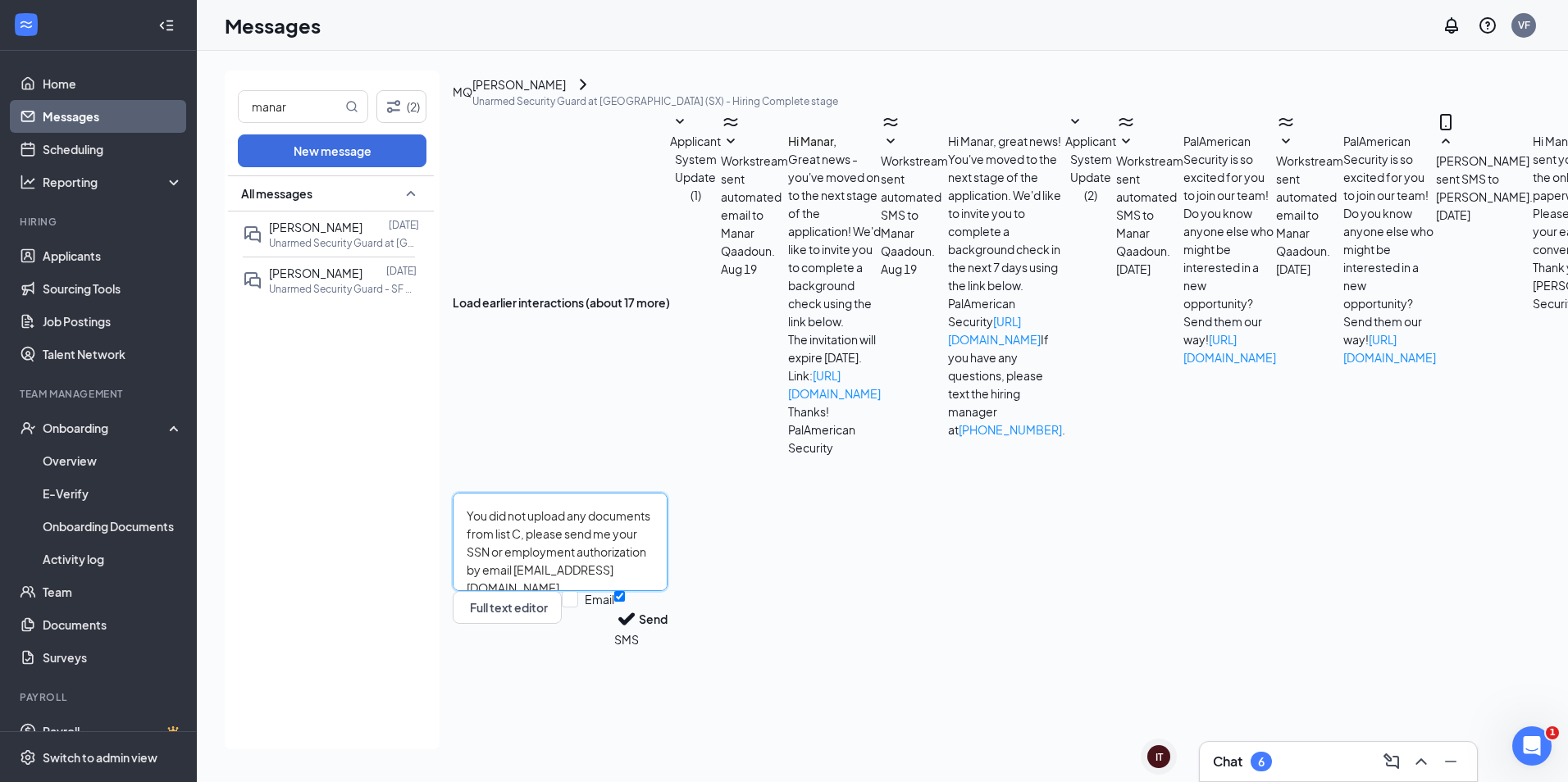
scroll to position [46, 0]
type textarea "Hi Manar, You did not upload any documents from list C, please send me your SSN…"
click at [667, 648] on button "Send" at bounding box center [653, 618] width 29 height 56
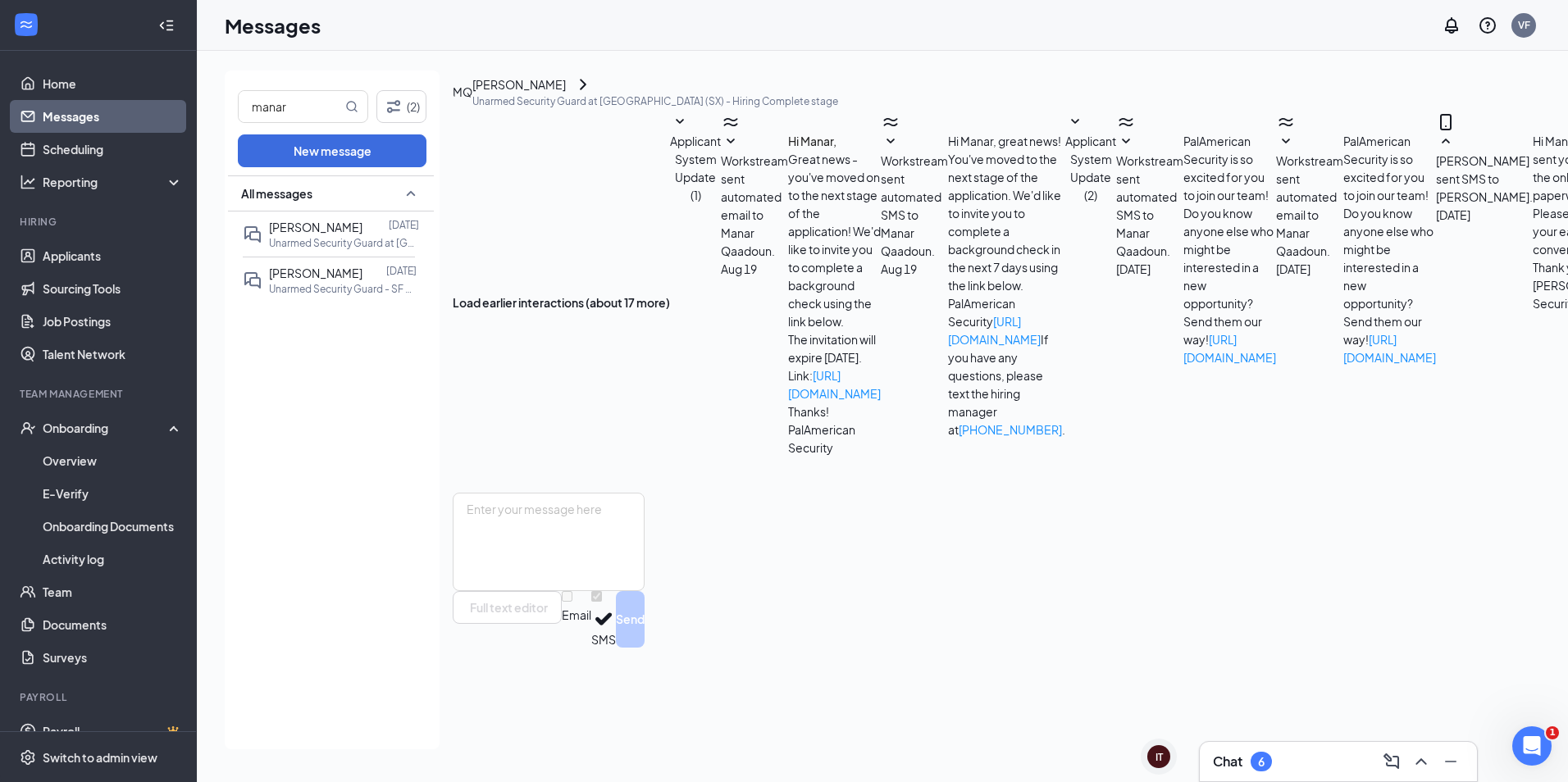
scroll to position [0, 0]
click at [1283, 756] on div "Chat 6" at bounding box center [1339, 762] width 251 height 27
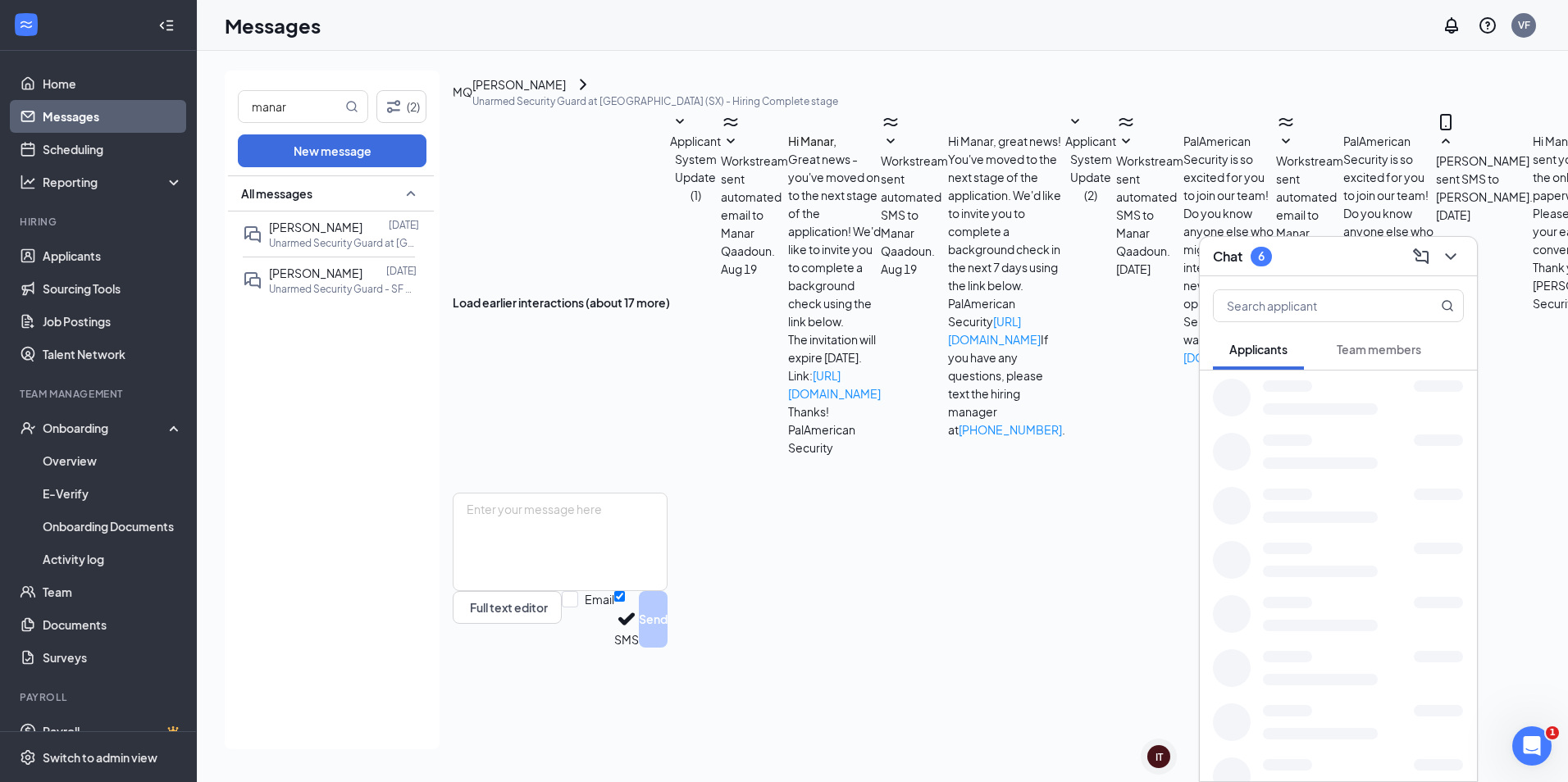
scroll to position [706, 0]
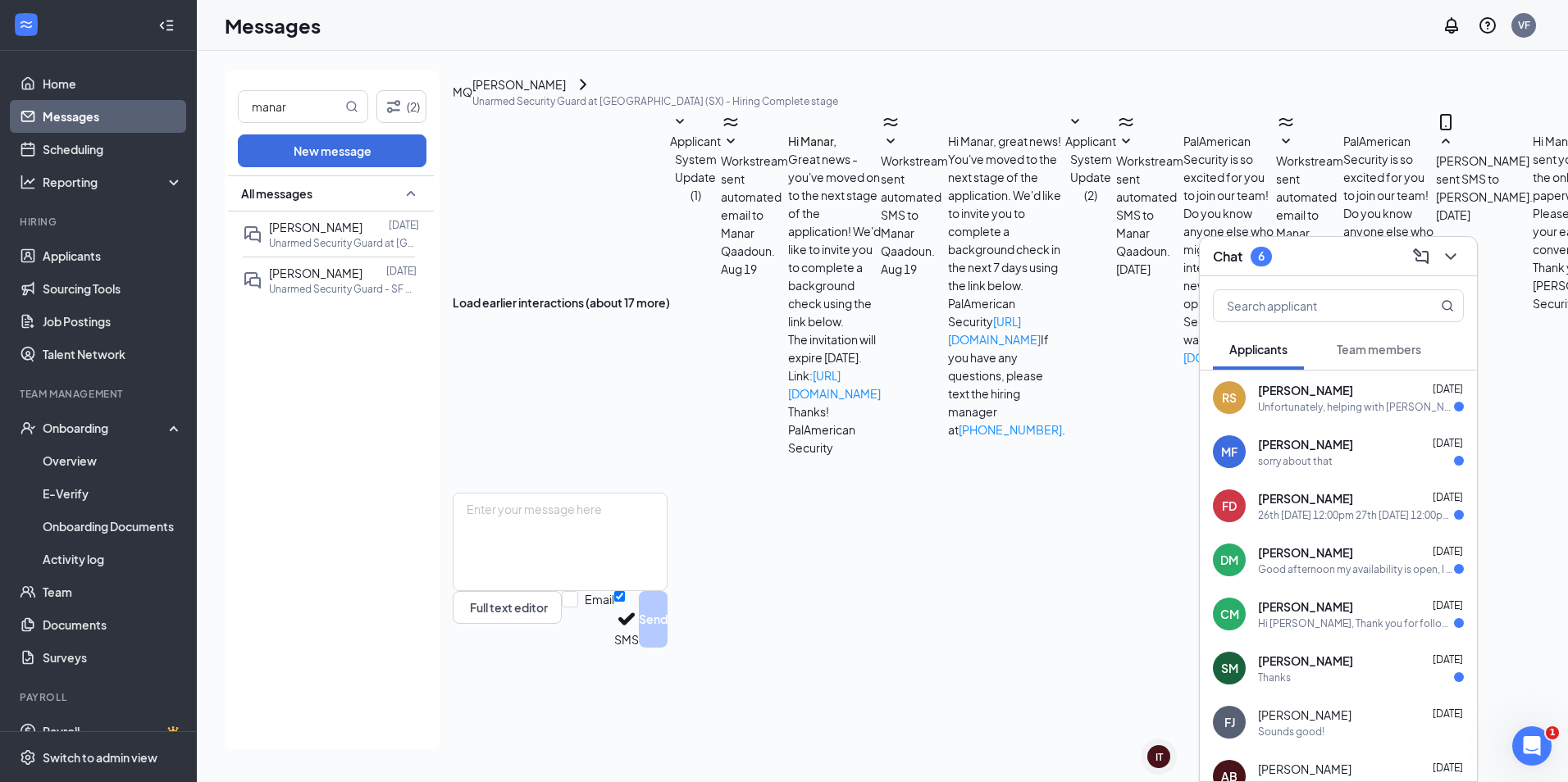
click at [1331, 499] on span "[PERSON_NAME]" at bounding box center [1305, 498] width 95 height 16
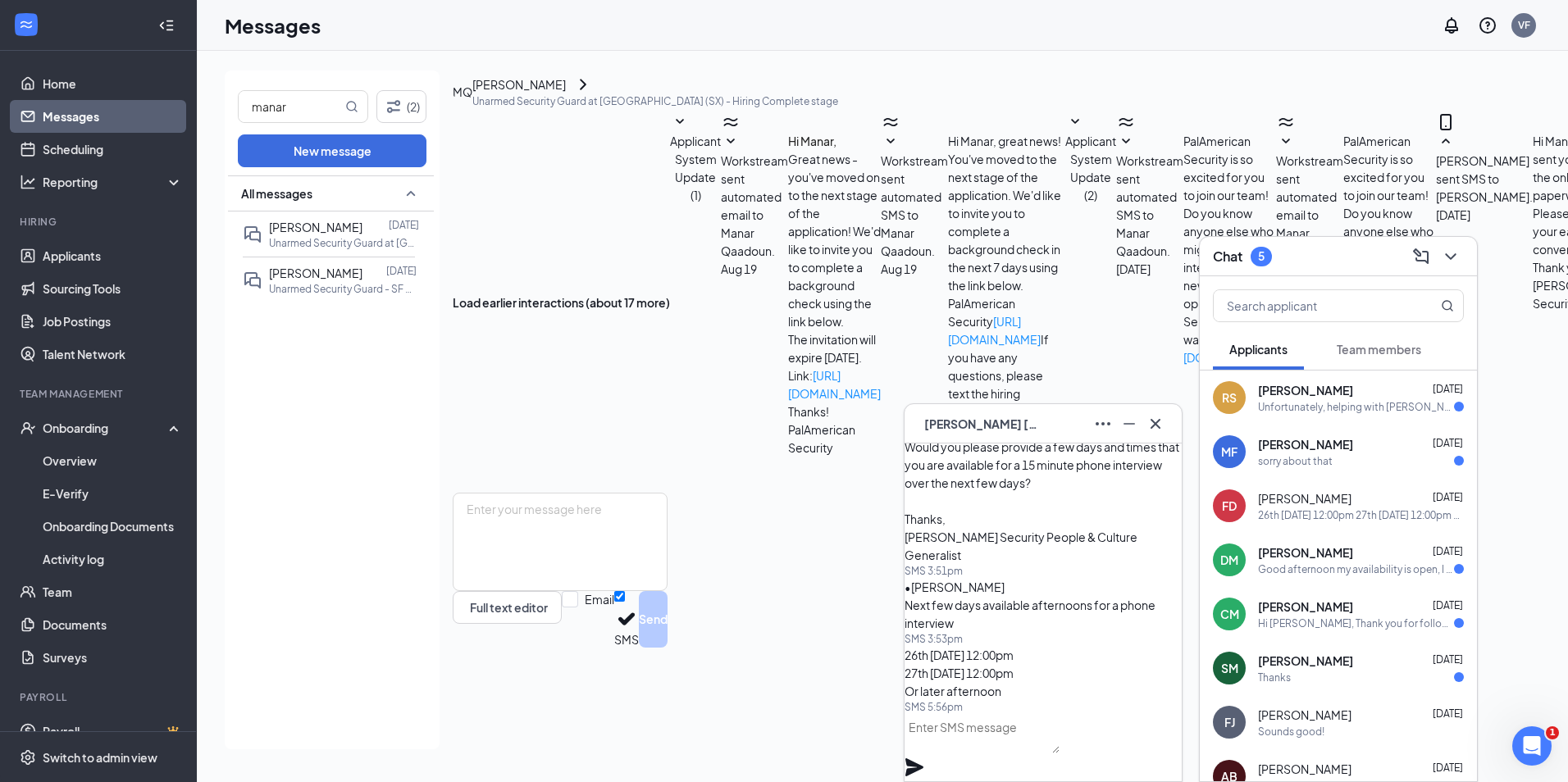
click at [1043, 418] on div "FD [PERSON_NAME]" at bounding box center [1043, 424] width 251 height 27
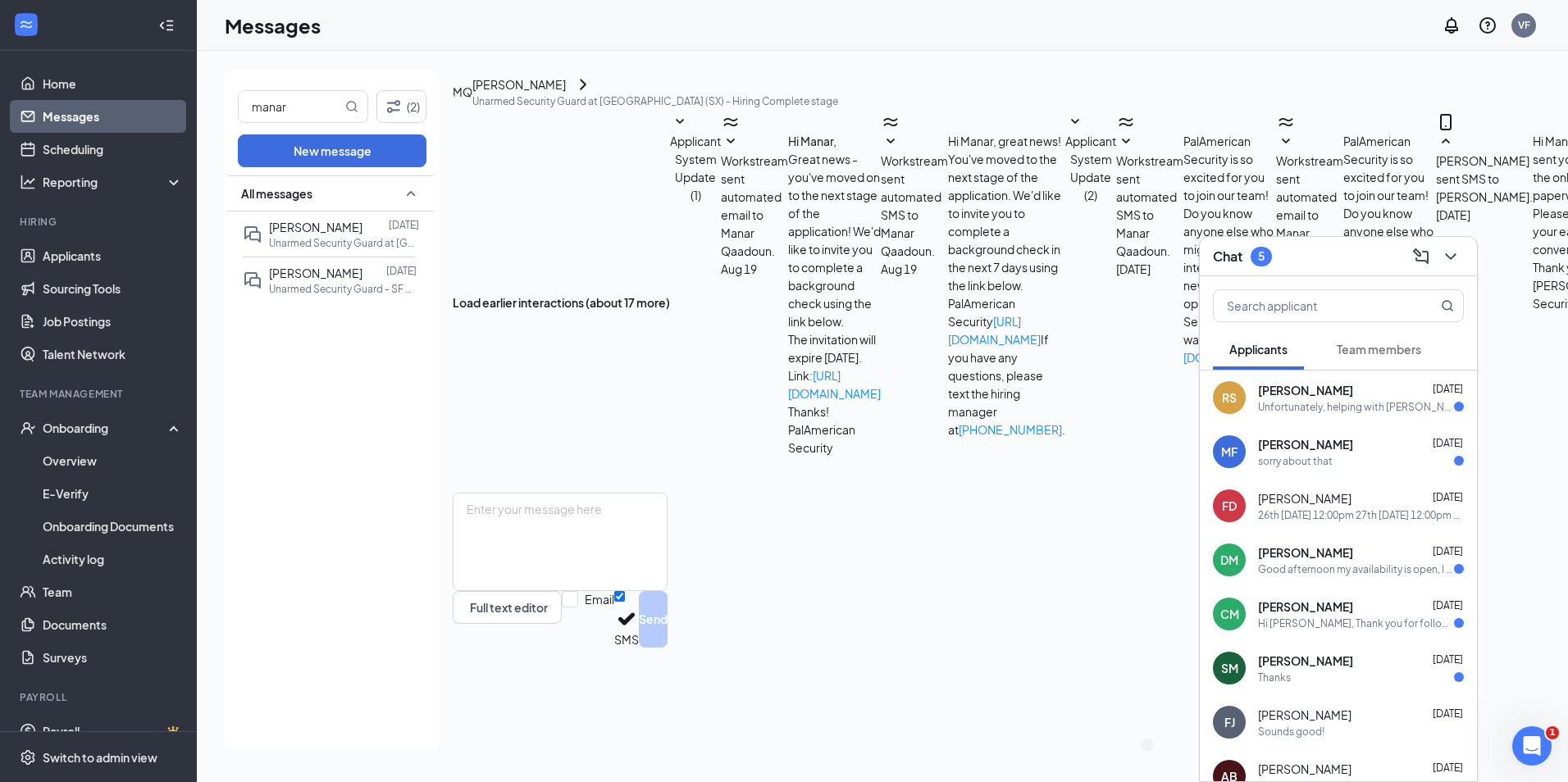
click at [1290, 385] on span "[PERSON_NAME]" at bounding box center [1305, 390] width 95 height 16
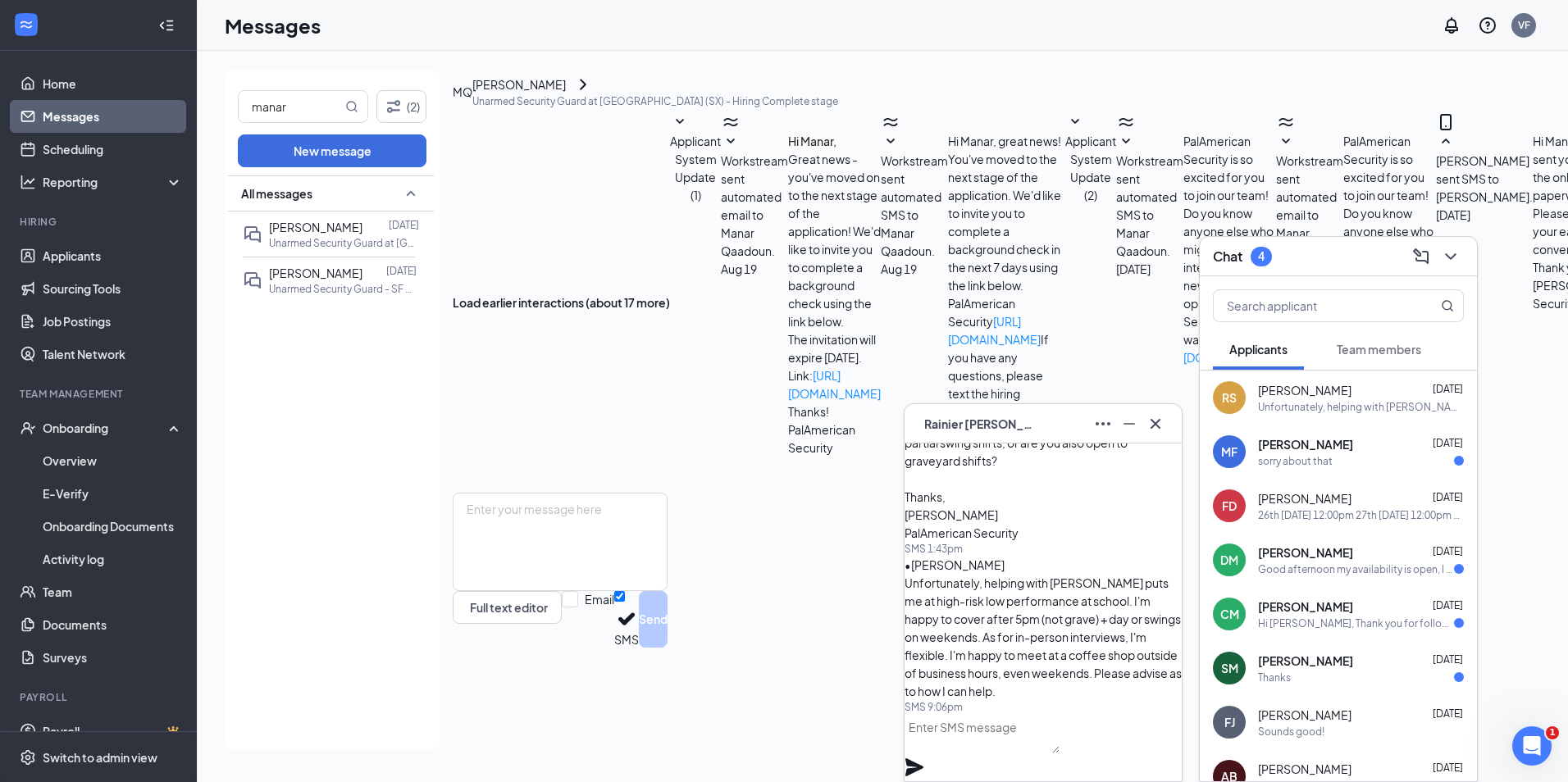
click at [1026, 421] on span "[PERSON_NAME]" at bounding box center [981, 423] width 115 height 18
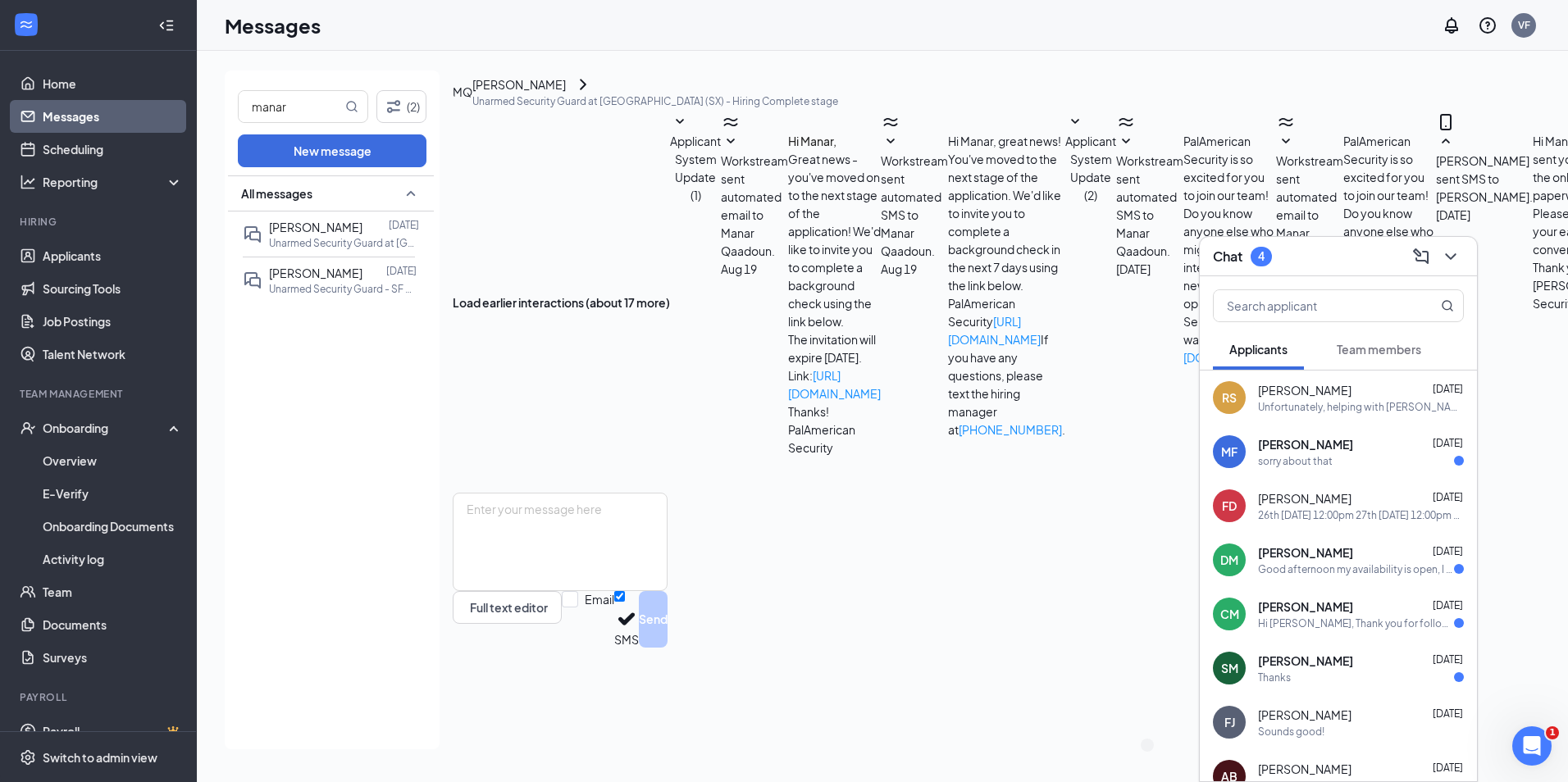
click at [1350, 252] on div "Chat 4" at bounding box center [1339, 256] width 251 height 26
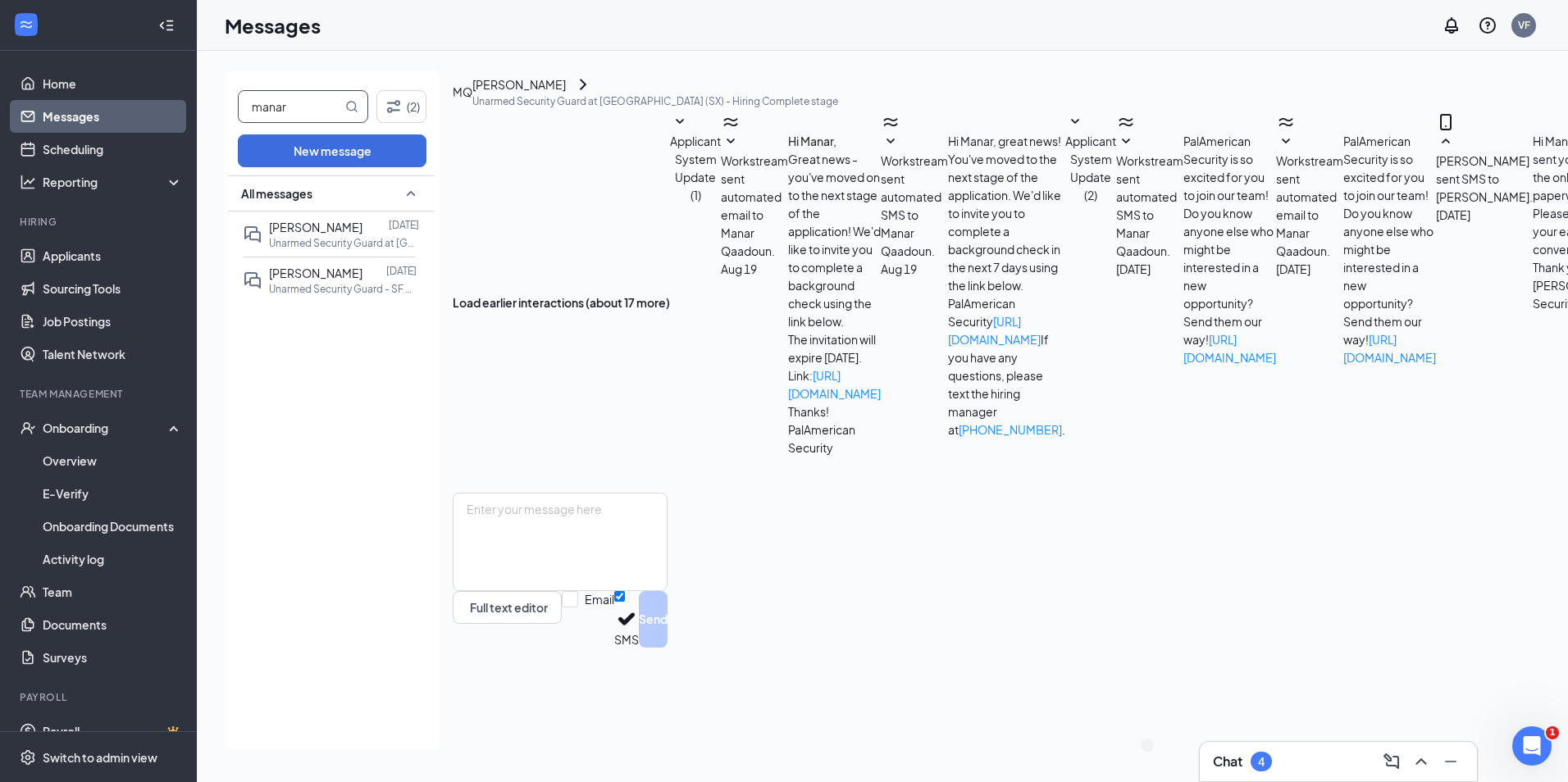
drag, startPoint x: 320, startPoint y: 114, endPoint x: 236, endPoint y: 101, distance: 85.0
click at [236, 101] on div "manar (2) New message All messages Manar Qaadoun [DATE] Unarmed Security Guard …" at bounding box center [332, 410] width 215 height 679
click at [270, 117] on input "text" at bounding box center [290, 107] width 104 height 31
click at [73, 244] on link "Applicants" at bounding box center [112, 256] width 140 height 32
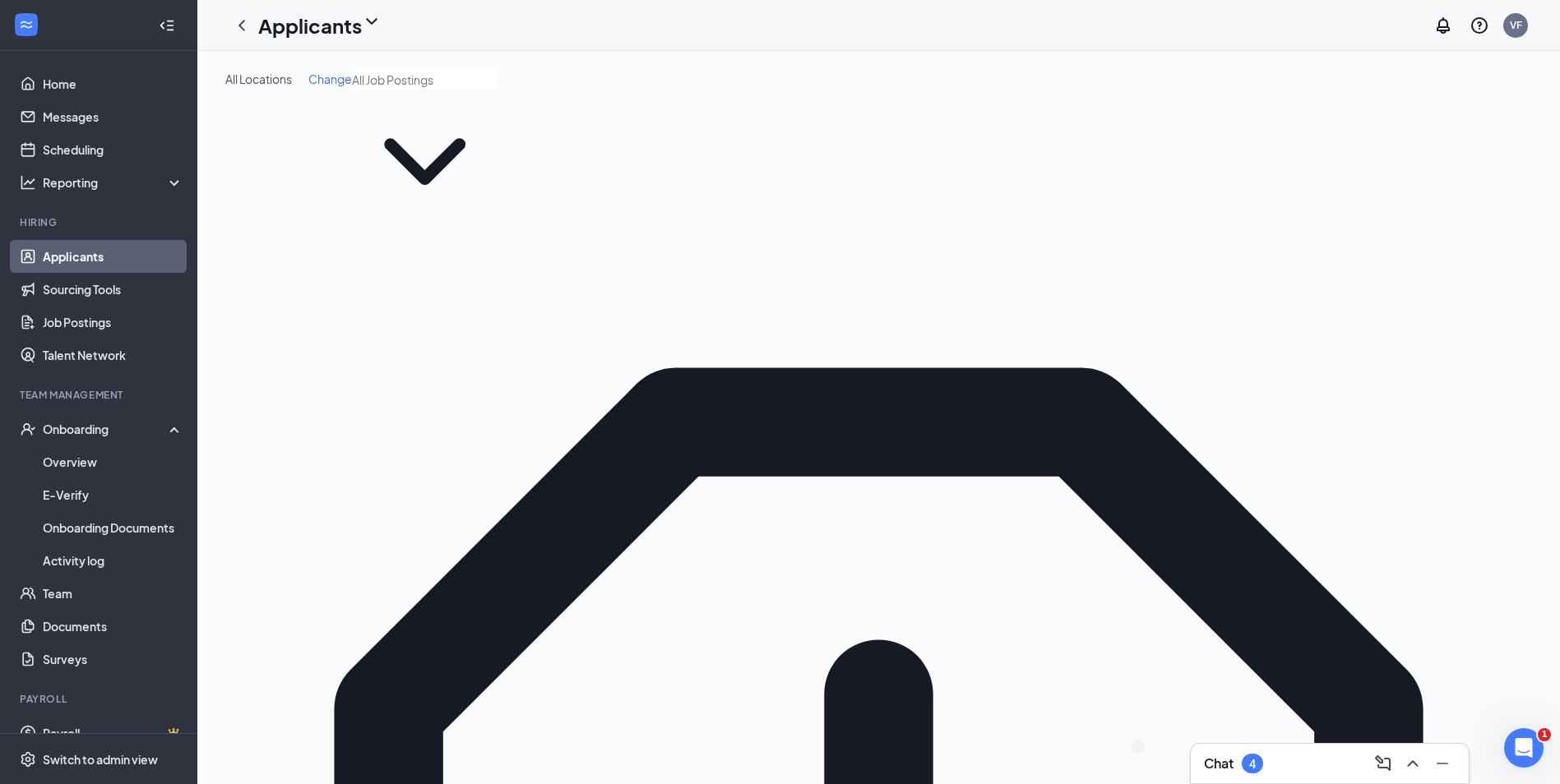
click at [1321, 749] on div "Chat 4" at bounding box center [1329, 763] width 278 height 39
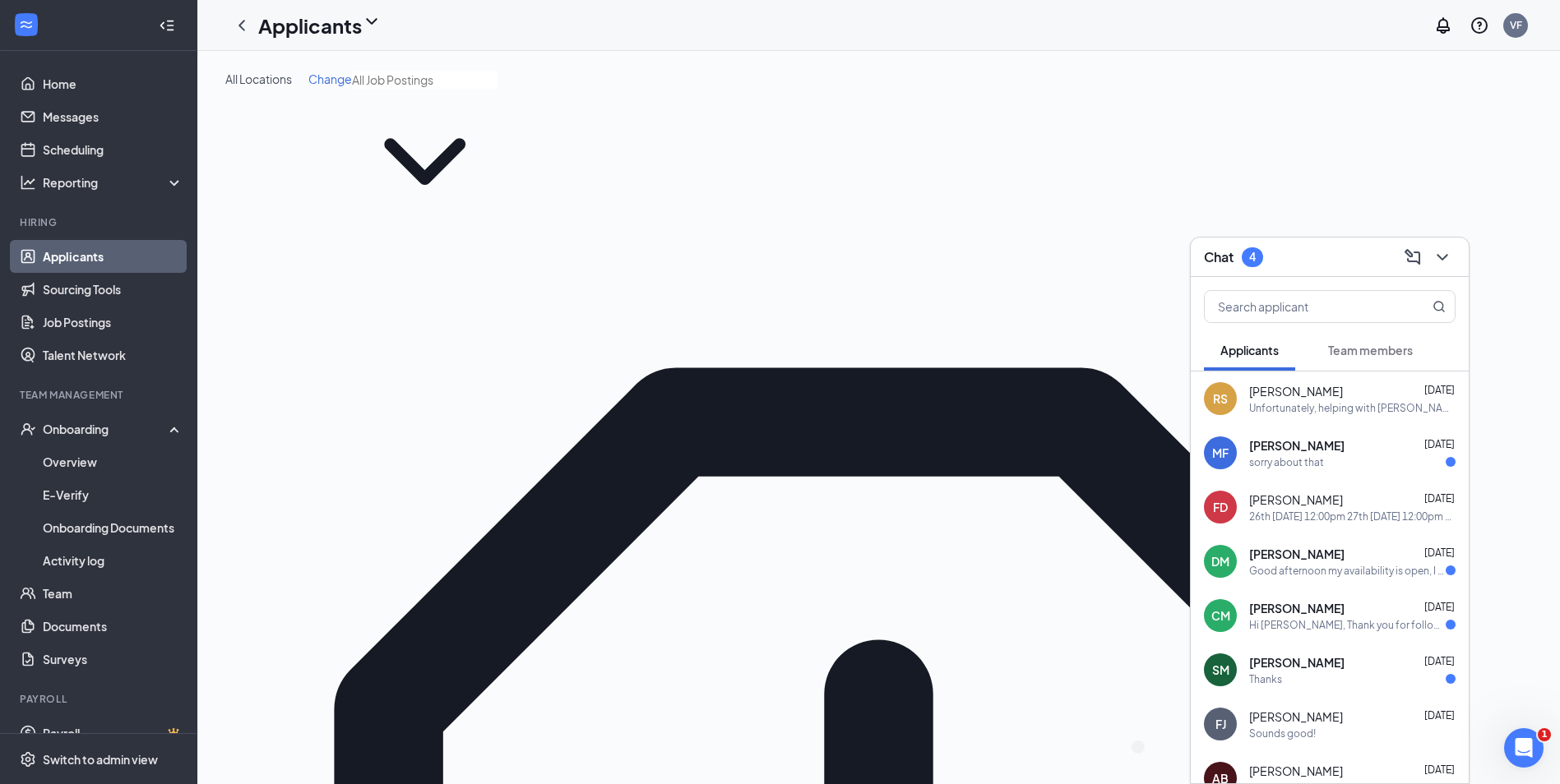
click at [1334, 354] on span "Team members" at bounding box center [1370, 350] width 85 height 15
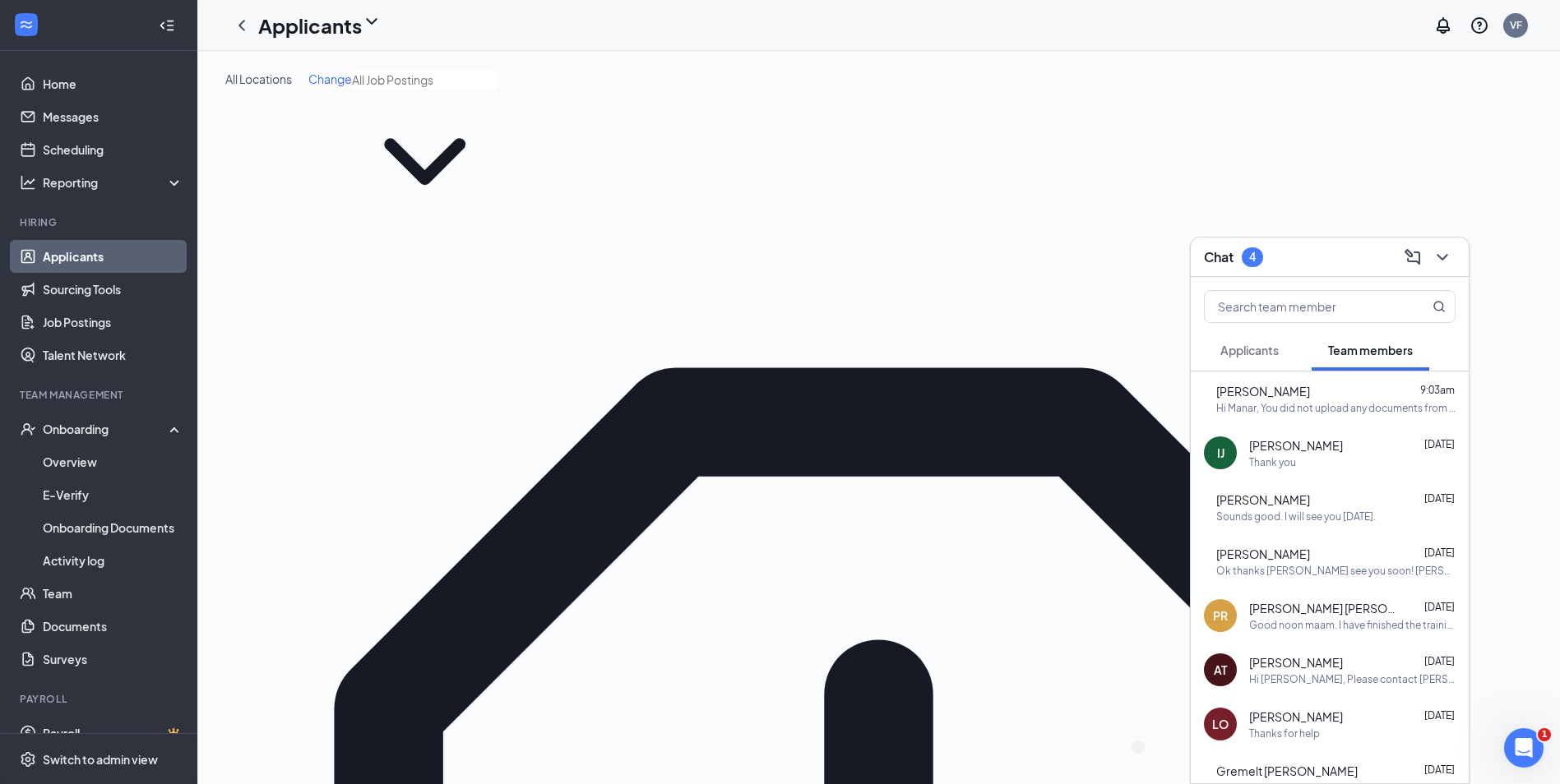
click at [1261, 341] on div "Applicants" at bounding box center [1249, 349] width 58 height 16
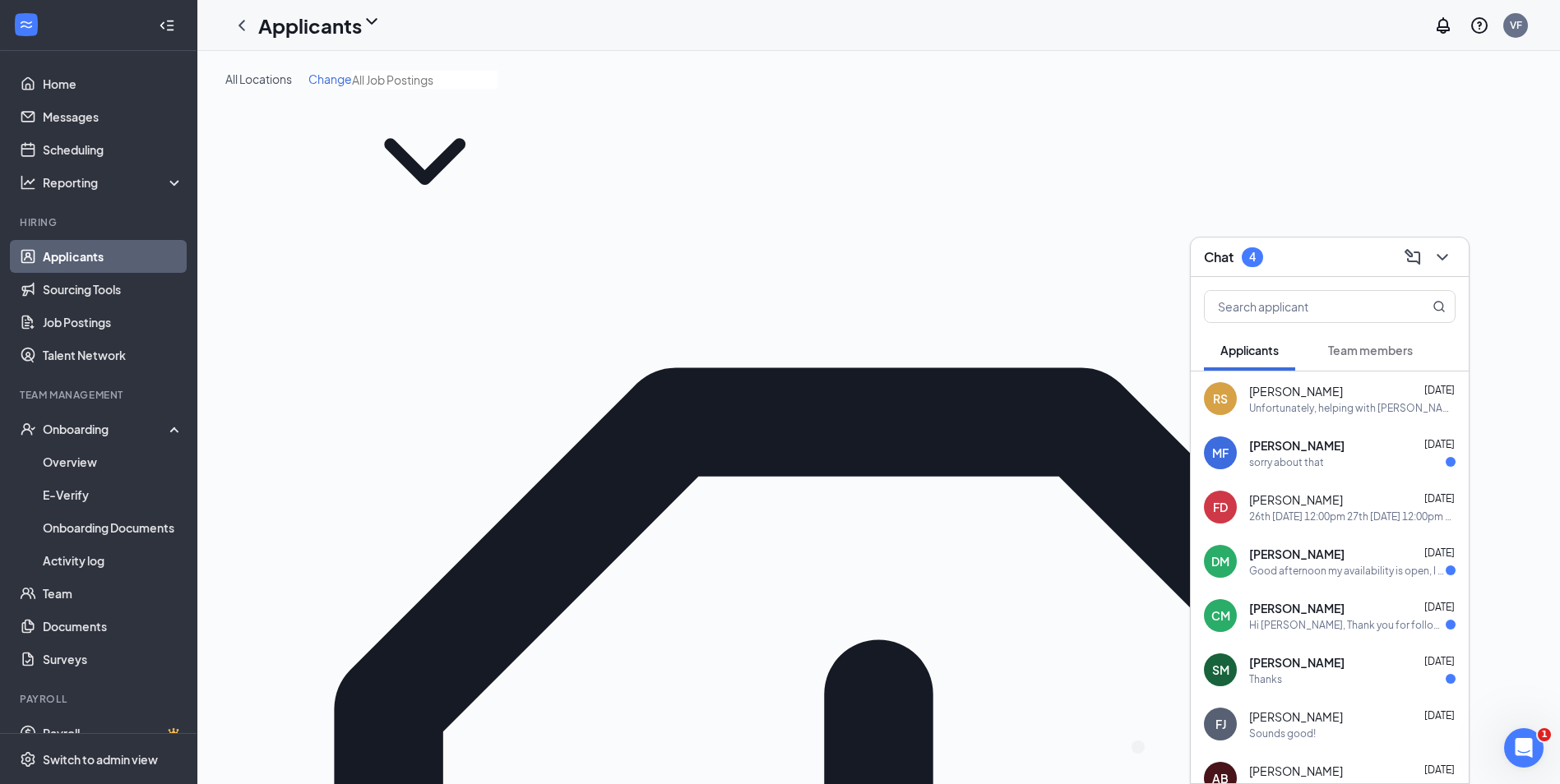
click at [1318, 458] on div "sorry about that" at bounding box center [1286, 462] width 74 height 14
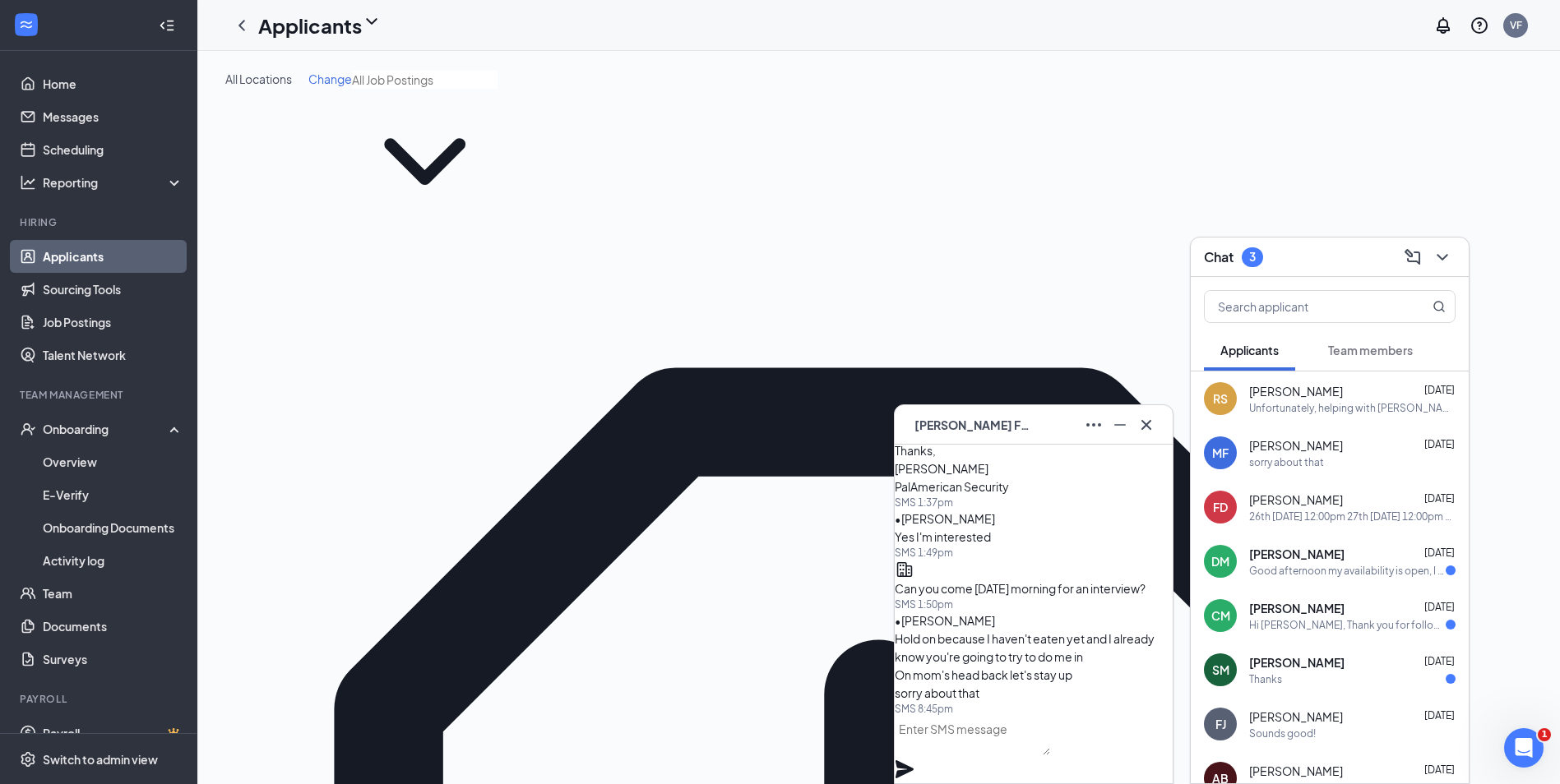
click at [973, 426] on span "[PERSON_NAME]" at bounding box center [971, 424] width 115 height 18
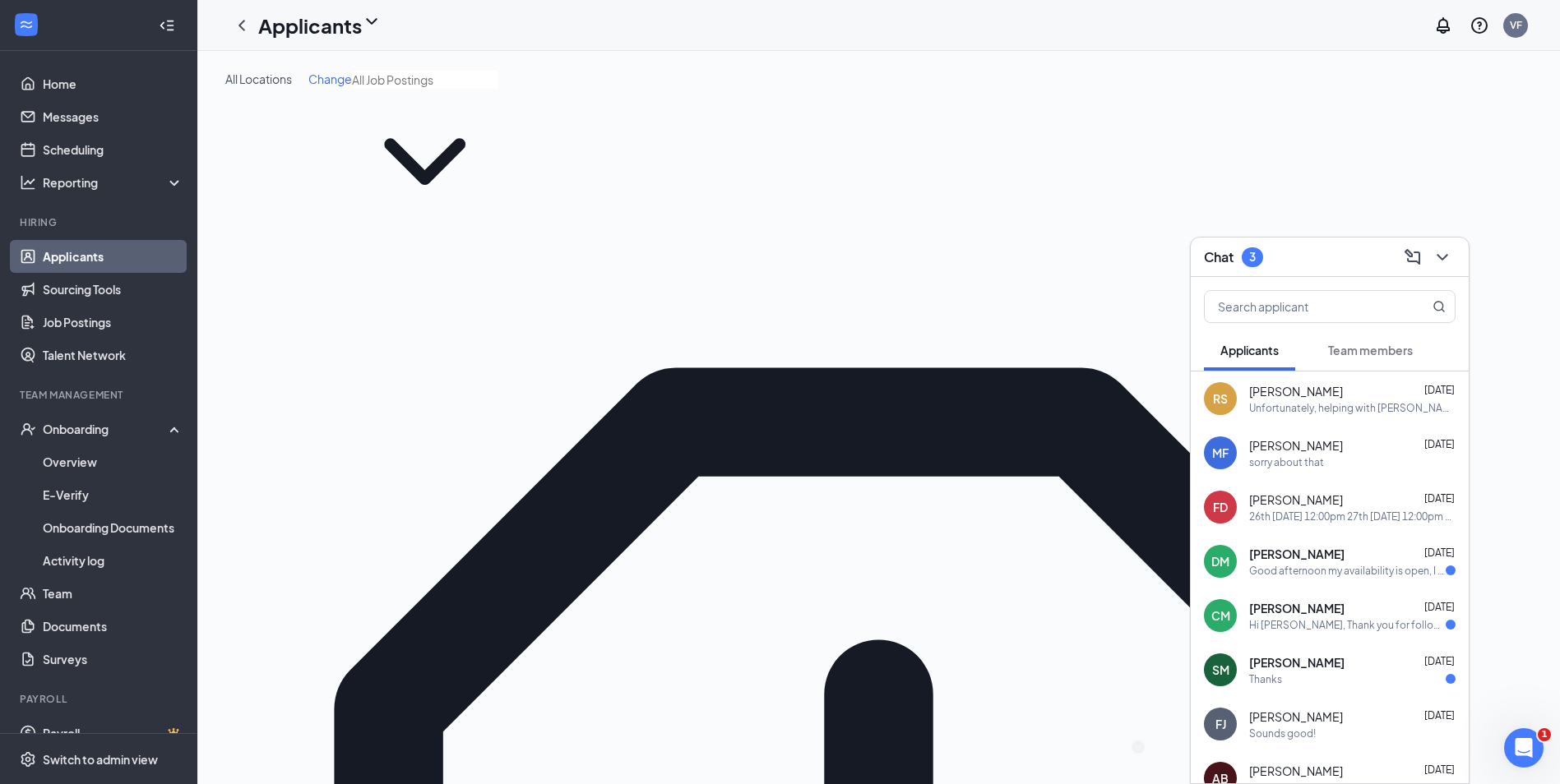
click at [1251, 552] on span "[PERSON_NAME]" at bounding box center [1297, 553] width 95 height 16
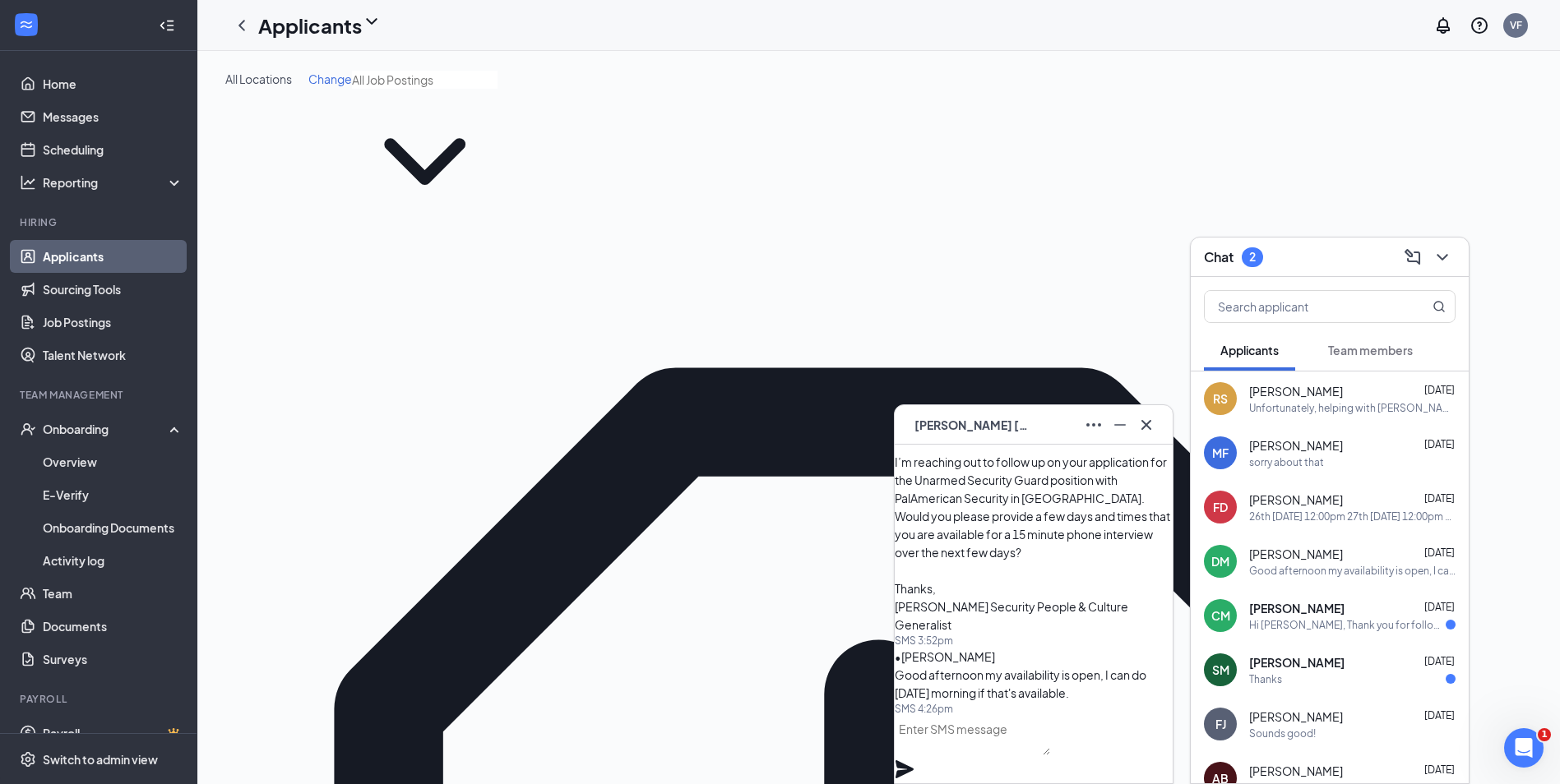
click at [1328, 628] on div "Hi [PERSON_NAME], Thank you for following up with me regarding my application. …" at bounding box center [1347, 625] width 197 height 14
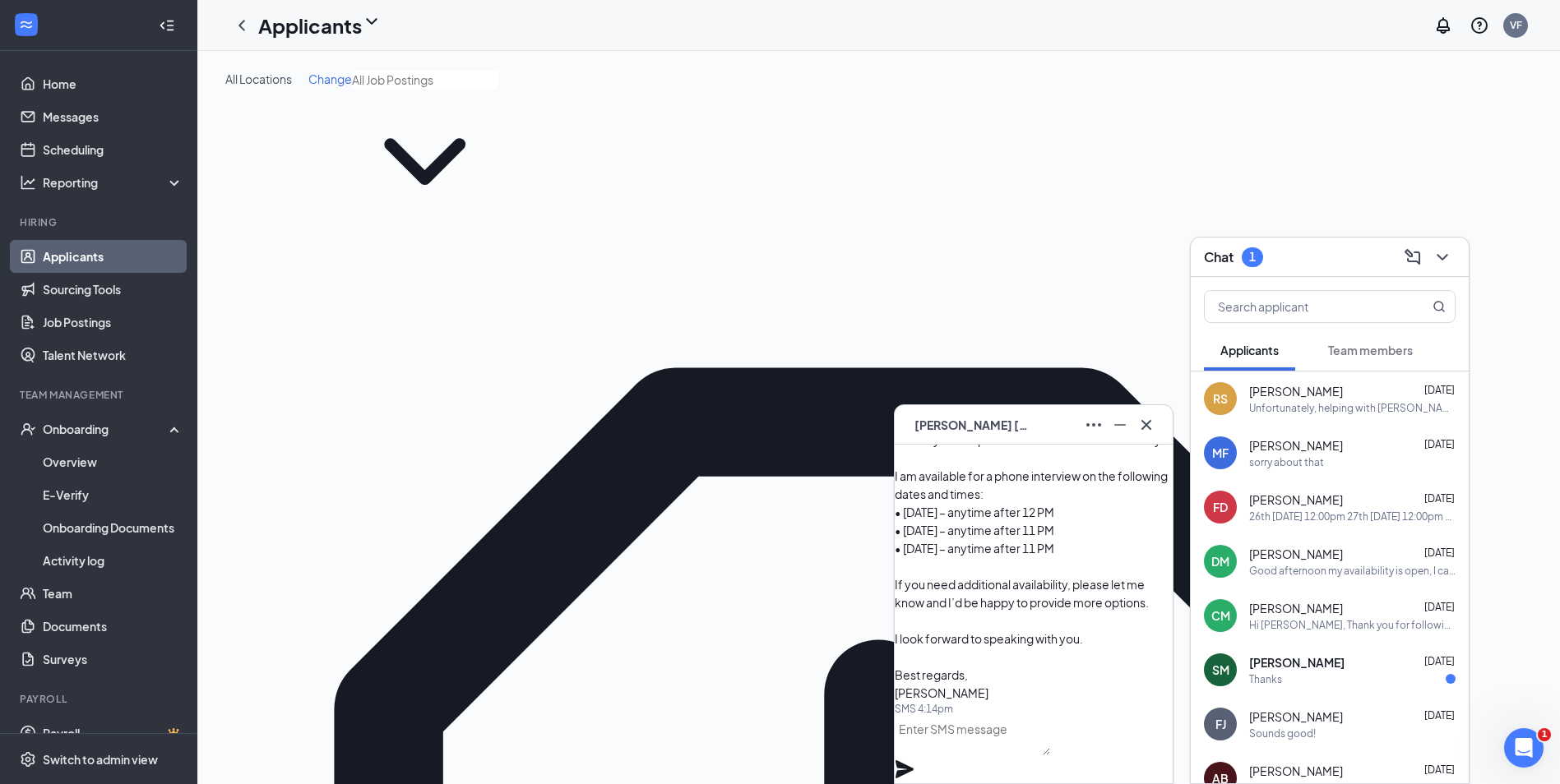
click at [999, 431] on span "[PERSON_NAME]" at bounding box center [971, 424] width 115 height 18
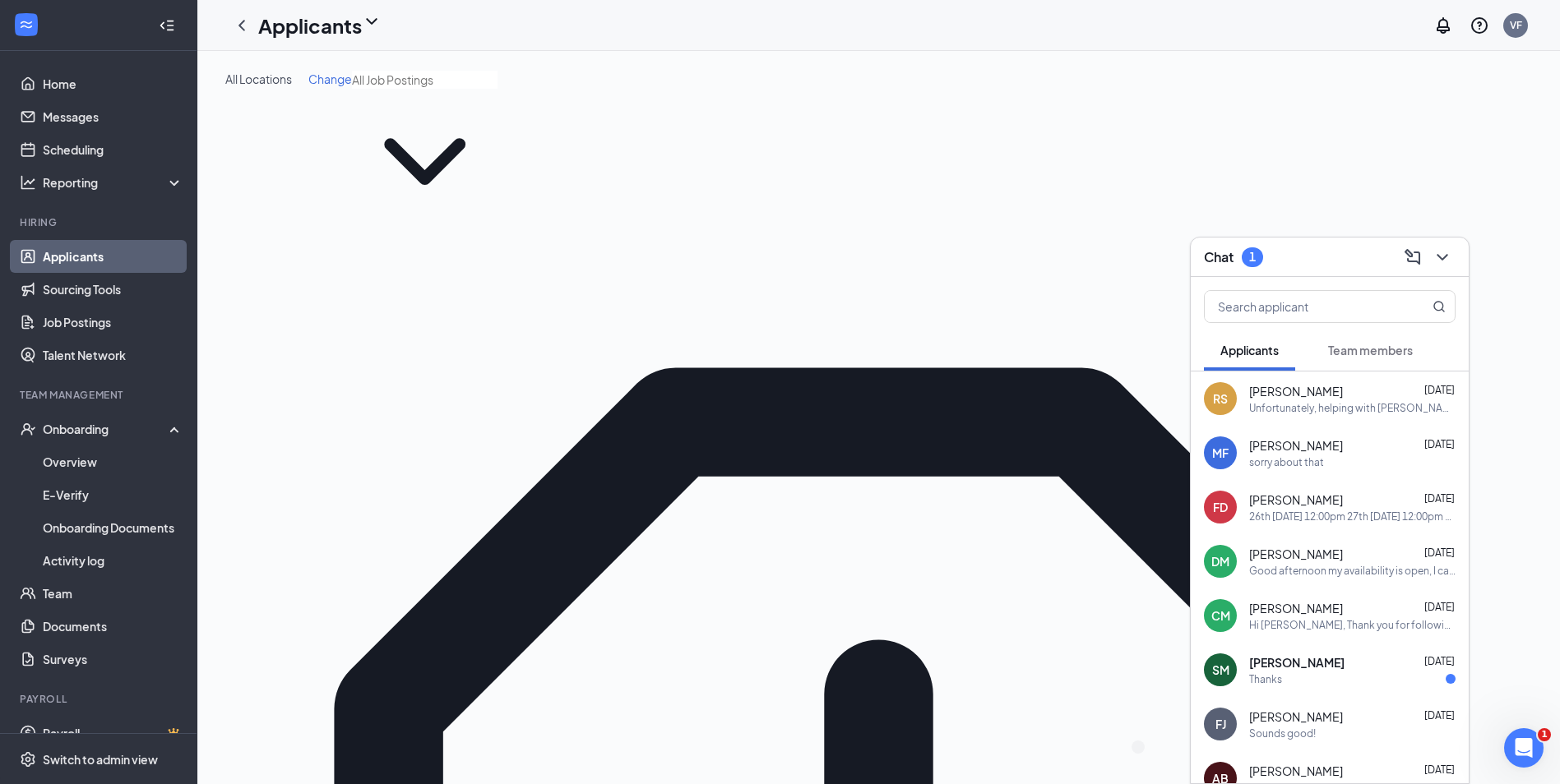
click at [1305, 663] on span "[PERSON_NAME]" at bounding box center [1297, 662] width 95 height 16
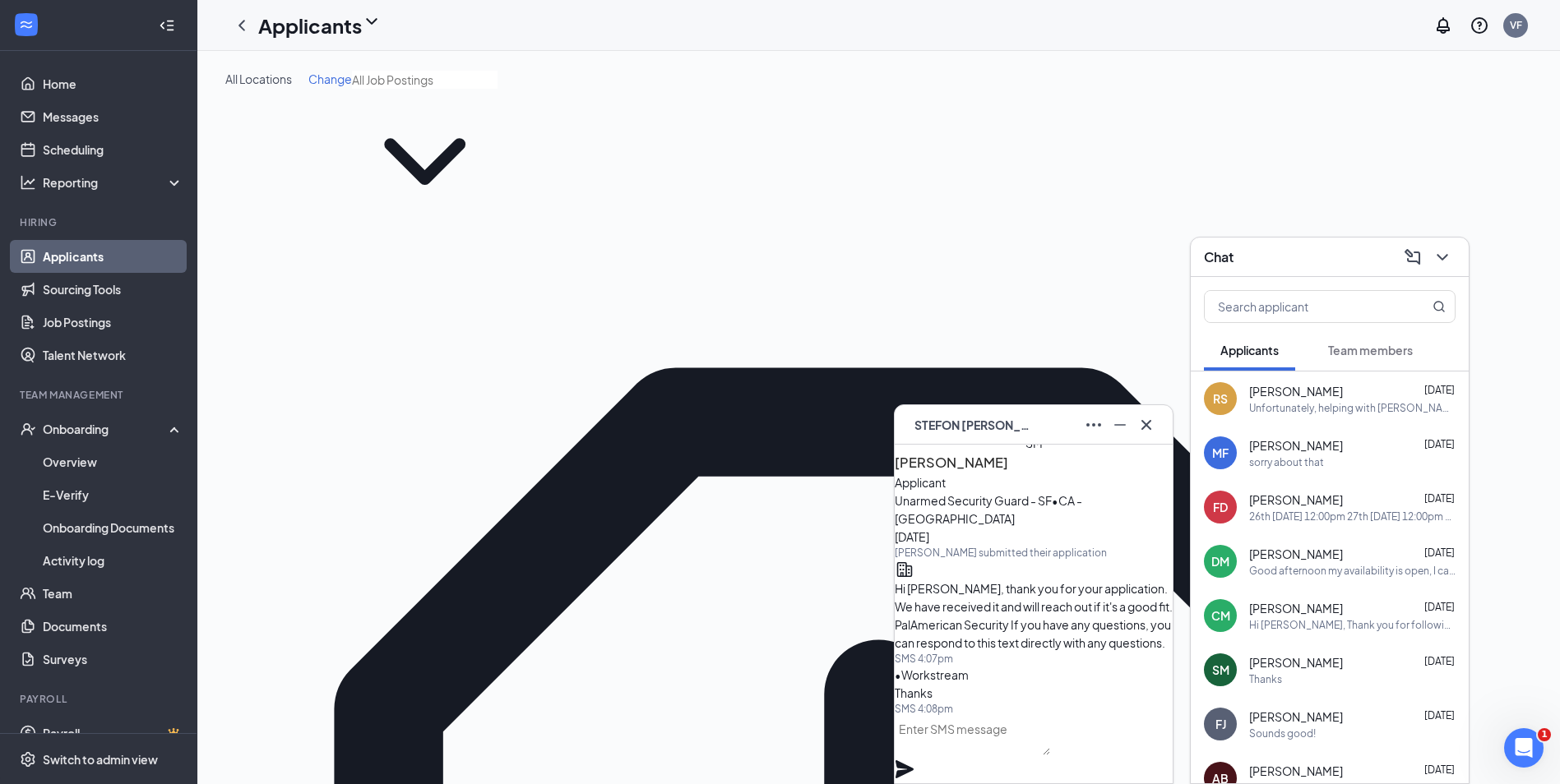
click at [996, 423] on span "[PERSON_NAME]" at bounding box center [971, 424] width 115 height 18
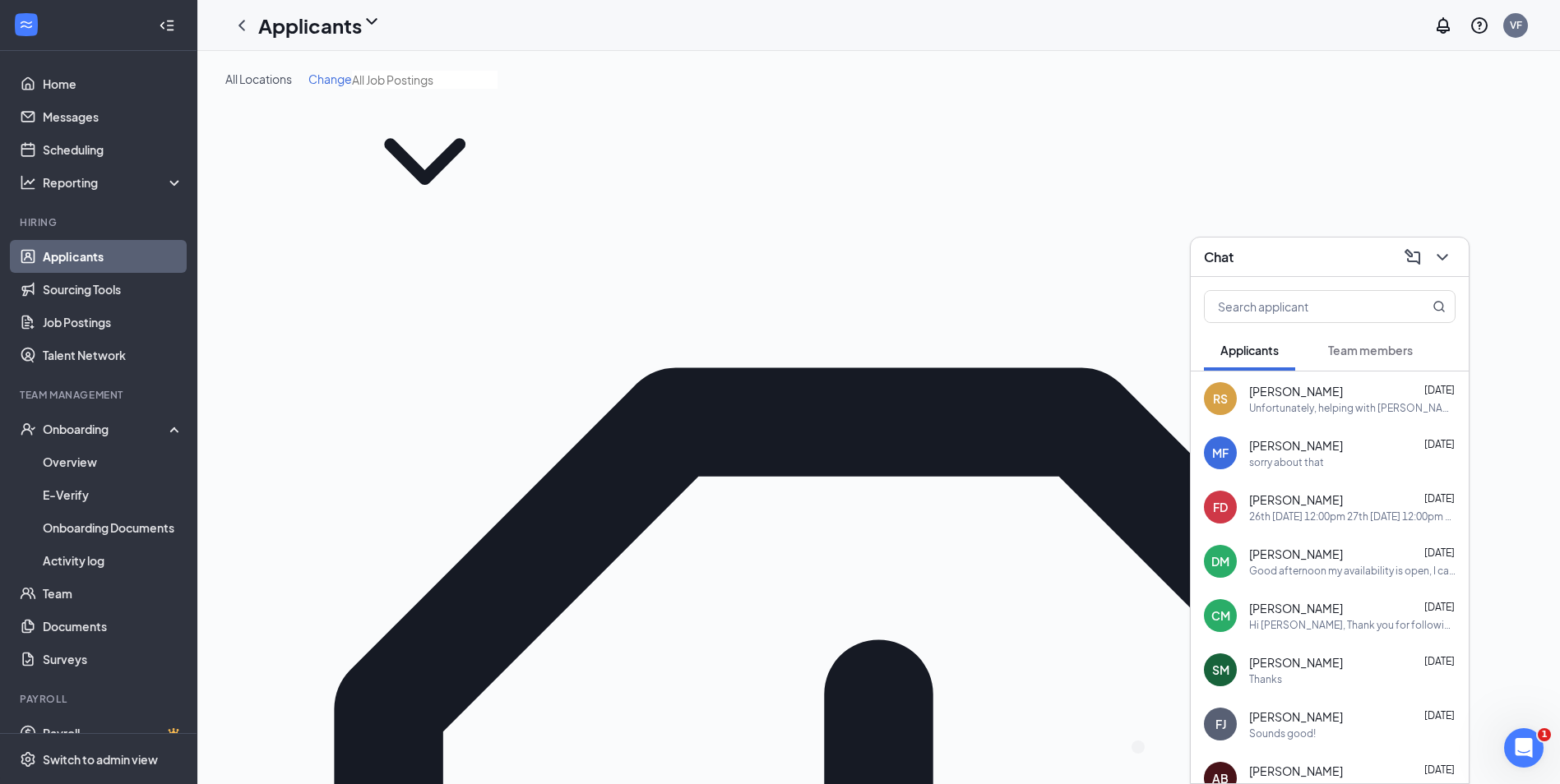
click at [1300, 393] on span "[PERSON_NAME]" at bounding box center [1296, 391] width 94 height 16
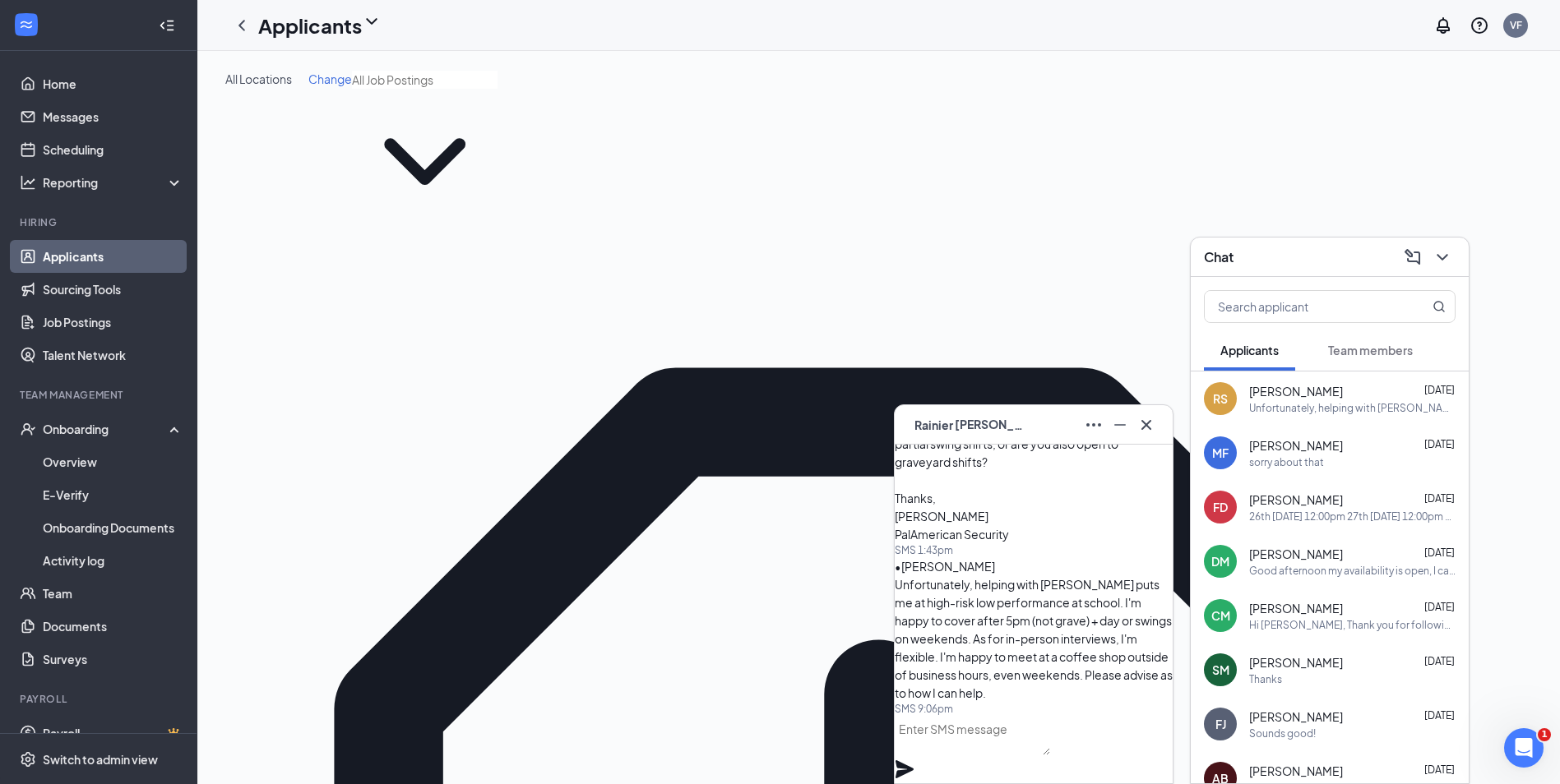
click at [1268, 254] on div "Chat" at bounding box center [1330, 257] width 252 height 26
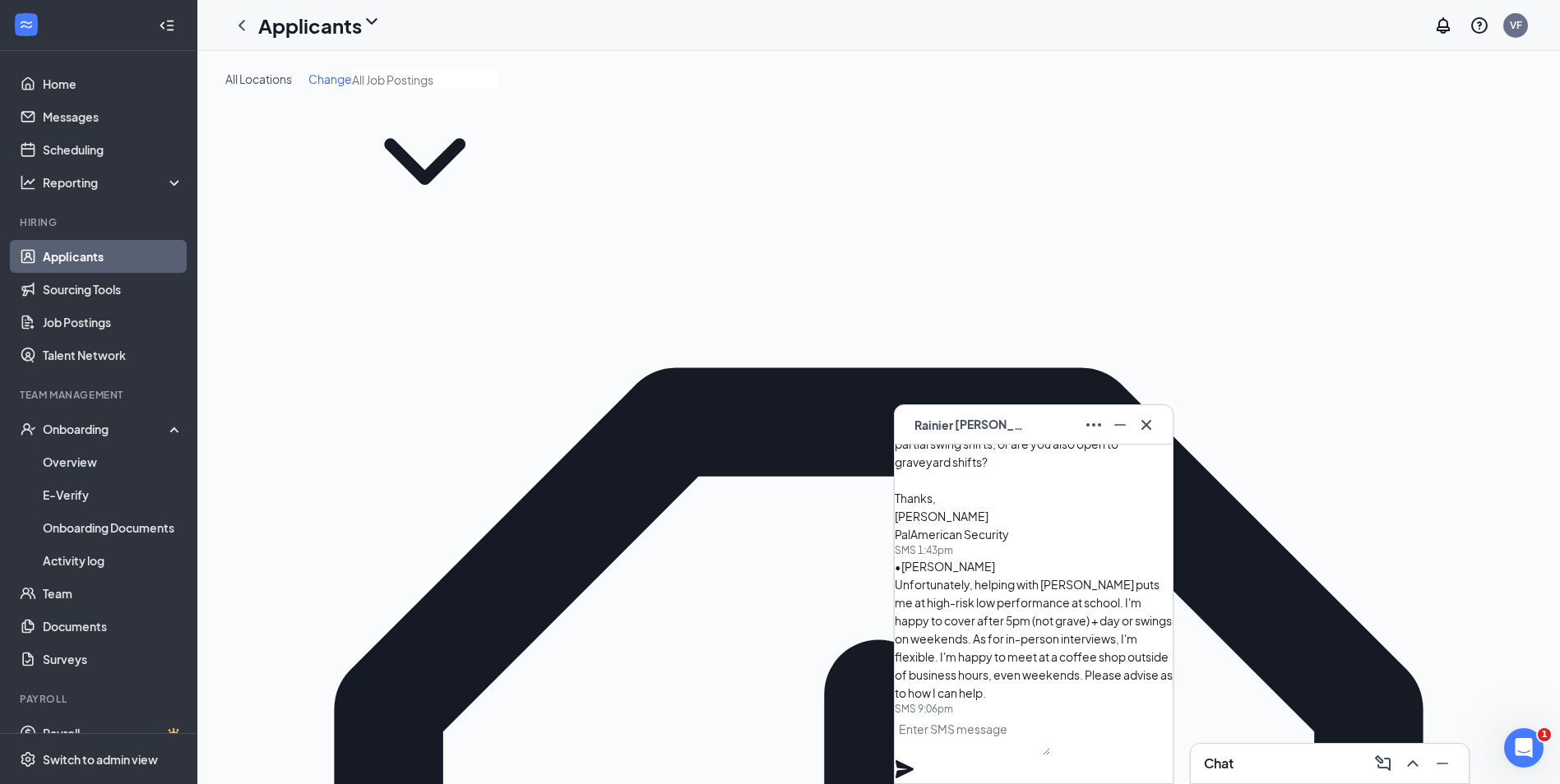
type input "rainier"
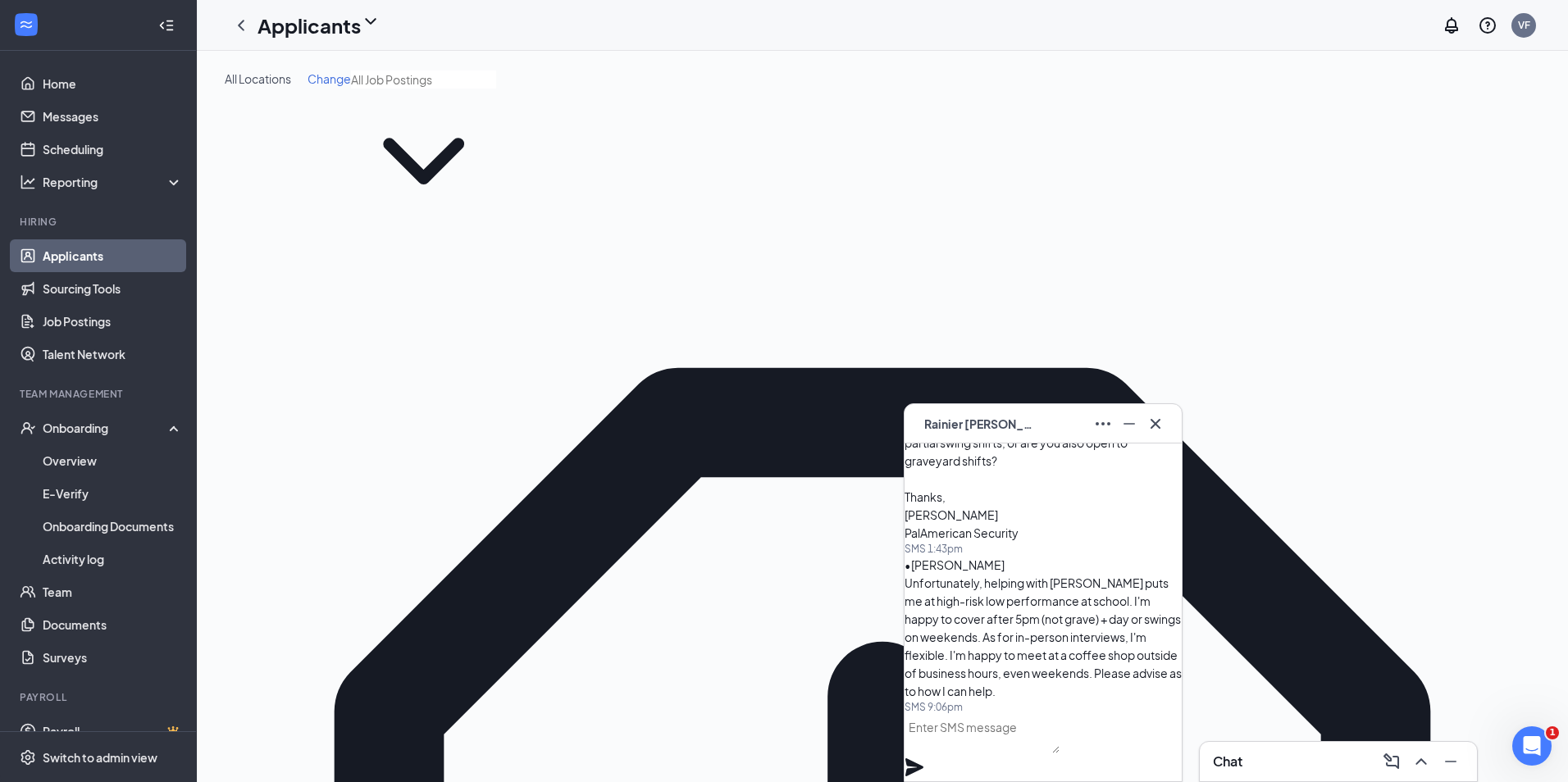
click at [979, 424] on span "[PERSON_NAME]" at bounding box center [981, 423] width 115 height 18
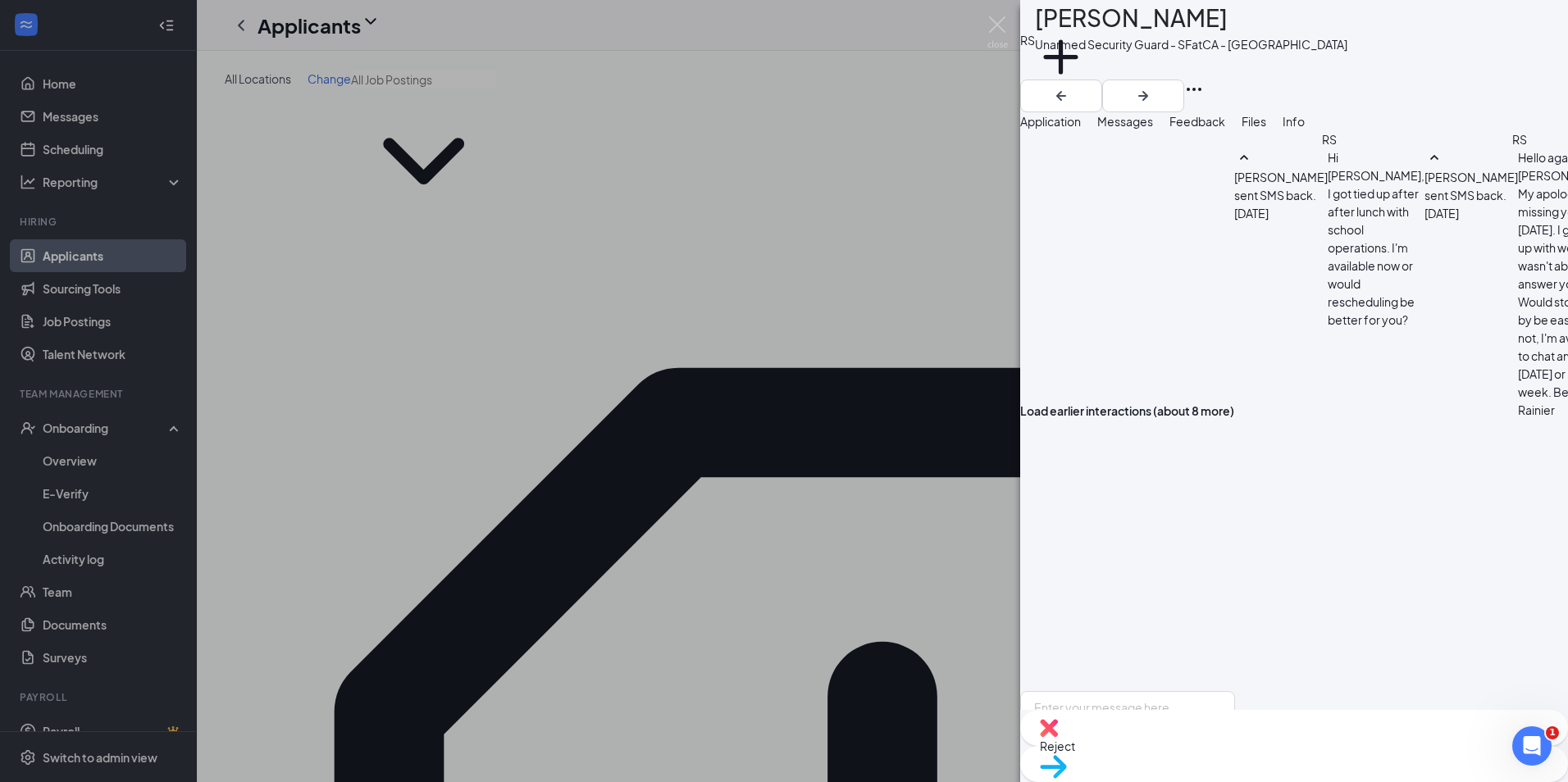
scroll to position [1572, 0]
click at [1216, 691] on textarea at bounding box center [1127, 739] width 215 height 98
drag, startPoint x: 1426, startPoint y: 654, endPoint x: 931, endPoint y: 558, distance: 504.2
click at [931, 558] on div "[PERSON_NAME] [PERSON_NAME] Unarmed Security Guard - SF at CA - [GEOGRAPHIC_DAT…" at bounding box center [784, 391] width 1568 height 782
click at [1218, 691] on textarea "Hi [PERSON_NAME], Thank you for letting me know, we do not have any opening mat…" at bounding box center [1127, 739] width 215 height 98
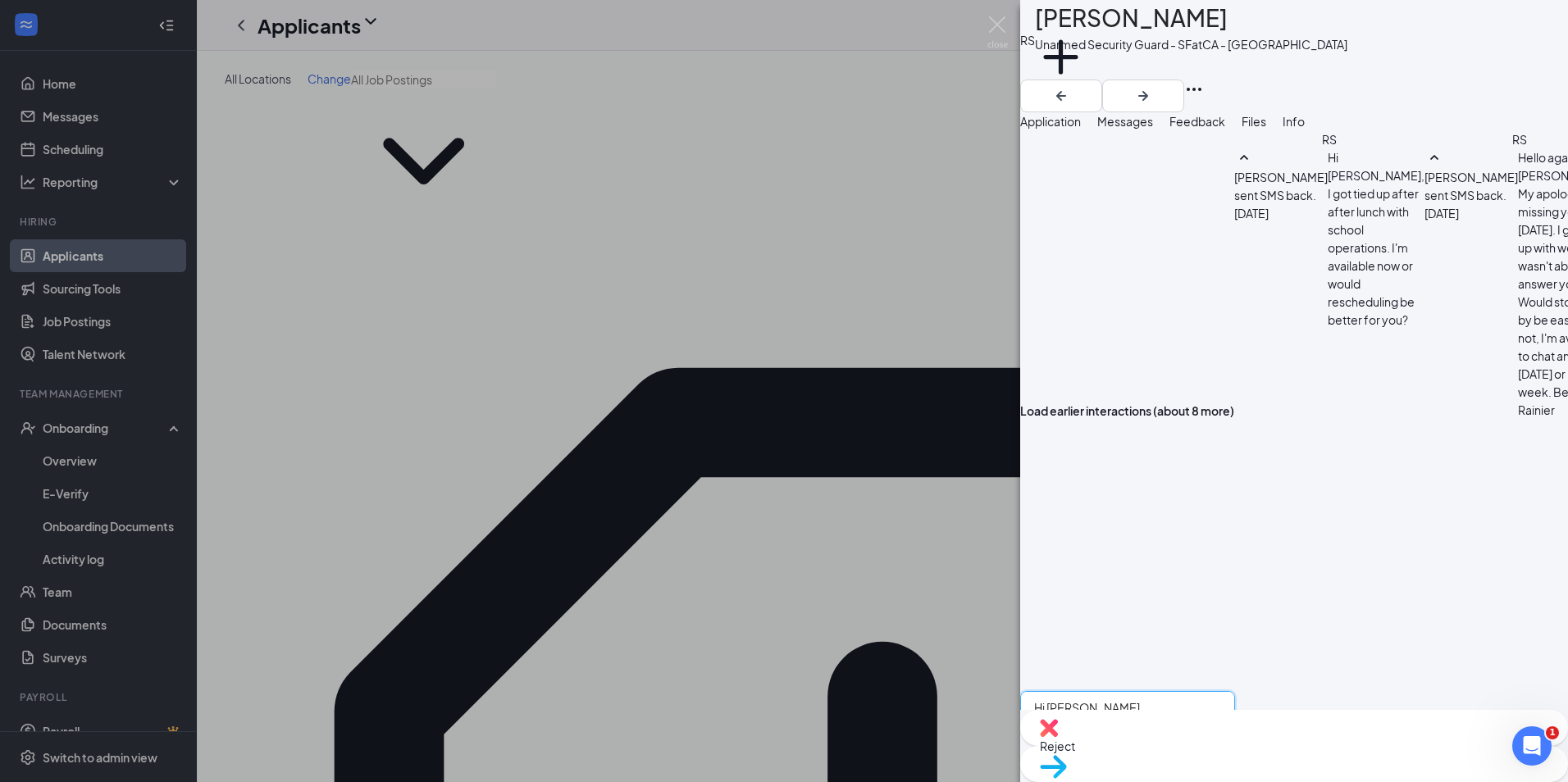
scroll to position [46, 0]
drag, startPoint x: 1079, startPoint y: 589, endPoint x: 1347, endPoint y: 838, distance: 365.8
click at [1347, 758] on html "Home Messages Scheduling Reporting Hiring Applicants Sourcing Tools Job Posting…" at bounding box center [784, 391] width 1568 height 782
click at [1235, 691] on textarea "Hi [PERSON_NAME], Thank you for letting me know, we do not have any opening mat…" at bounding box center [1127, 739] width 215 height 98
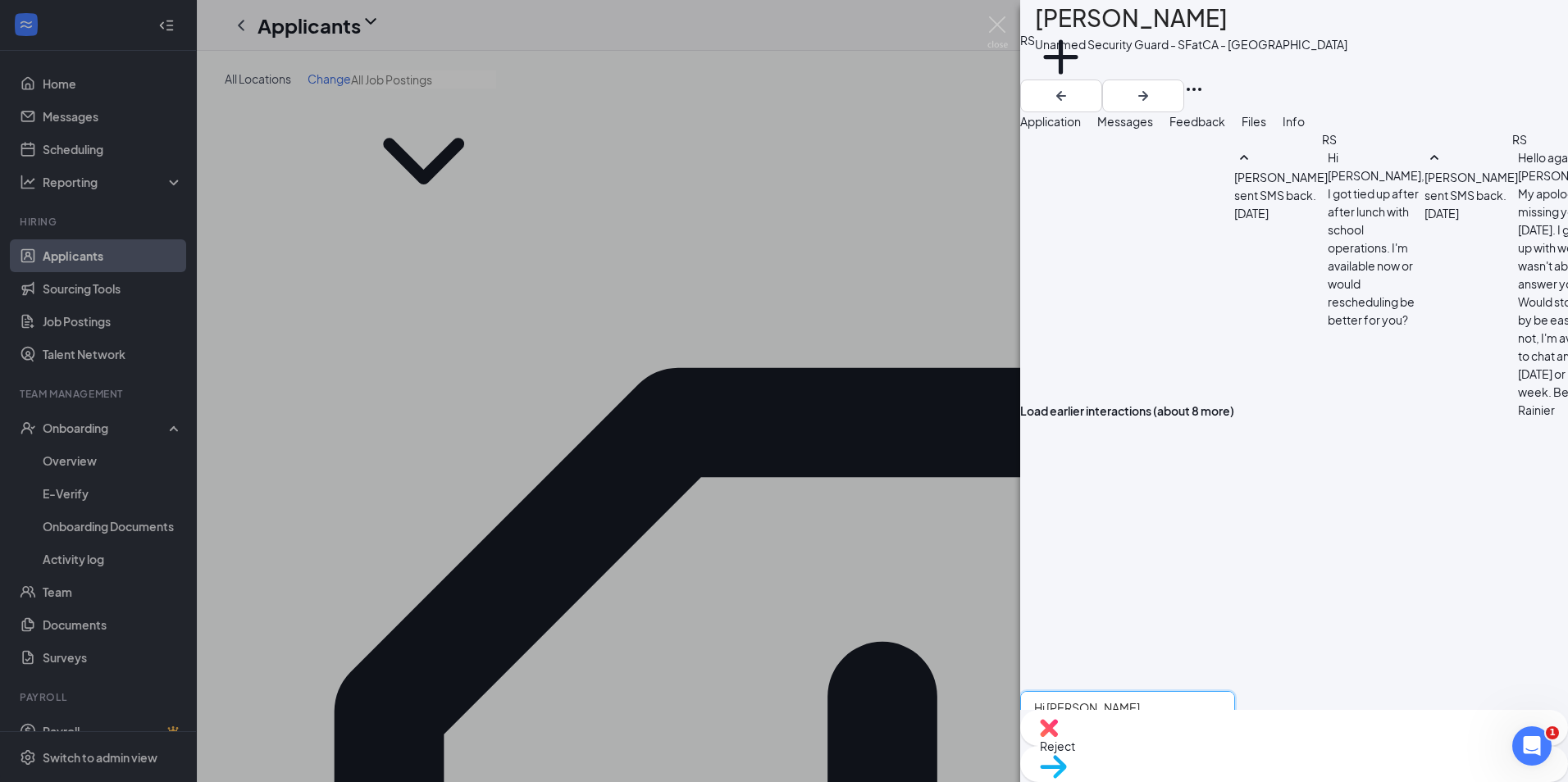
drag, startPoint x: 1418, startPoint y: 652, endPoint x: 992, endPoint y: 468, distance: 464.0
click at [992, 468] on div "[PERSON_NAME] [PERSON_NAME] Unarmed Security Guard - SF at CA - [GEOGRAPHIC_DAT…" at bounding box center [784, 391] width 1568 height 782
paste textarea "Thank you for letting me know. Unfortunately, we do not currently have any open…"
type textarea "Hi [PERSON_NAME], Thank you for letting me know. Unfortunately, we do not curre…"
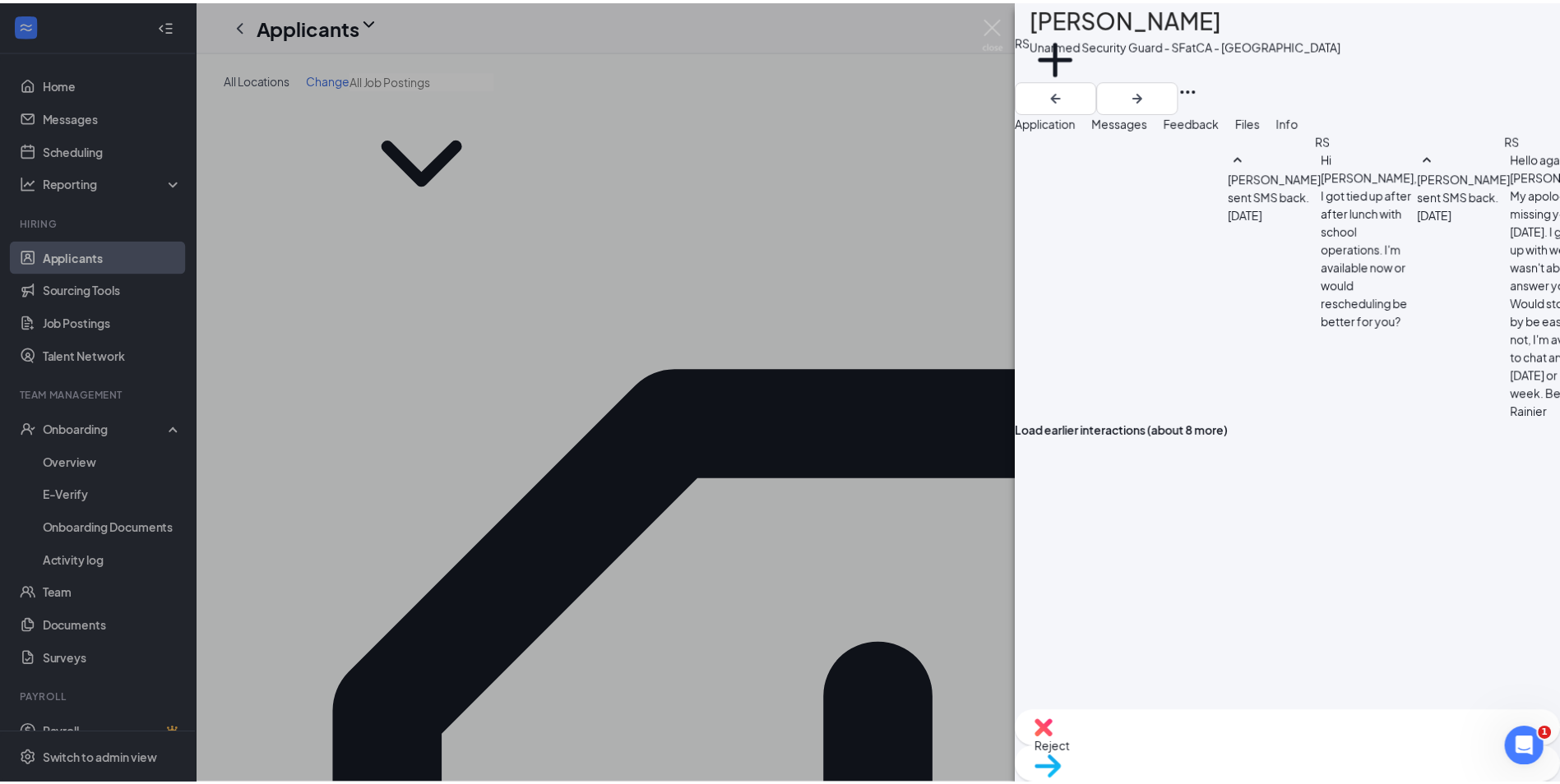
scroll to position [1934, 0]
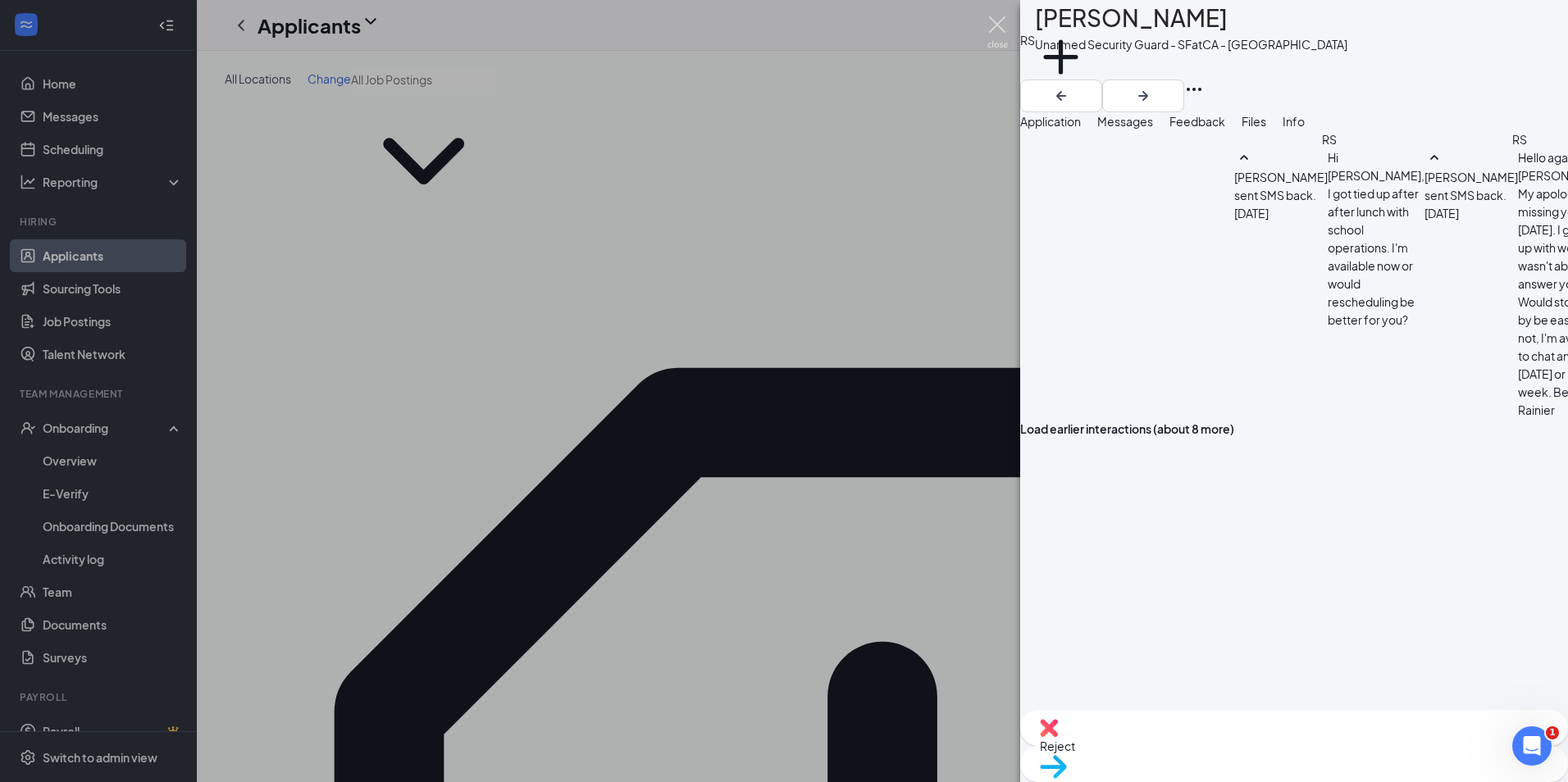
click at [1000, 27] on img at bounding box center [998, 32] width 21 height 32
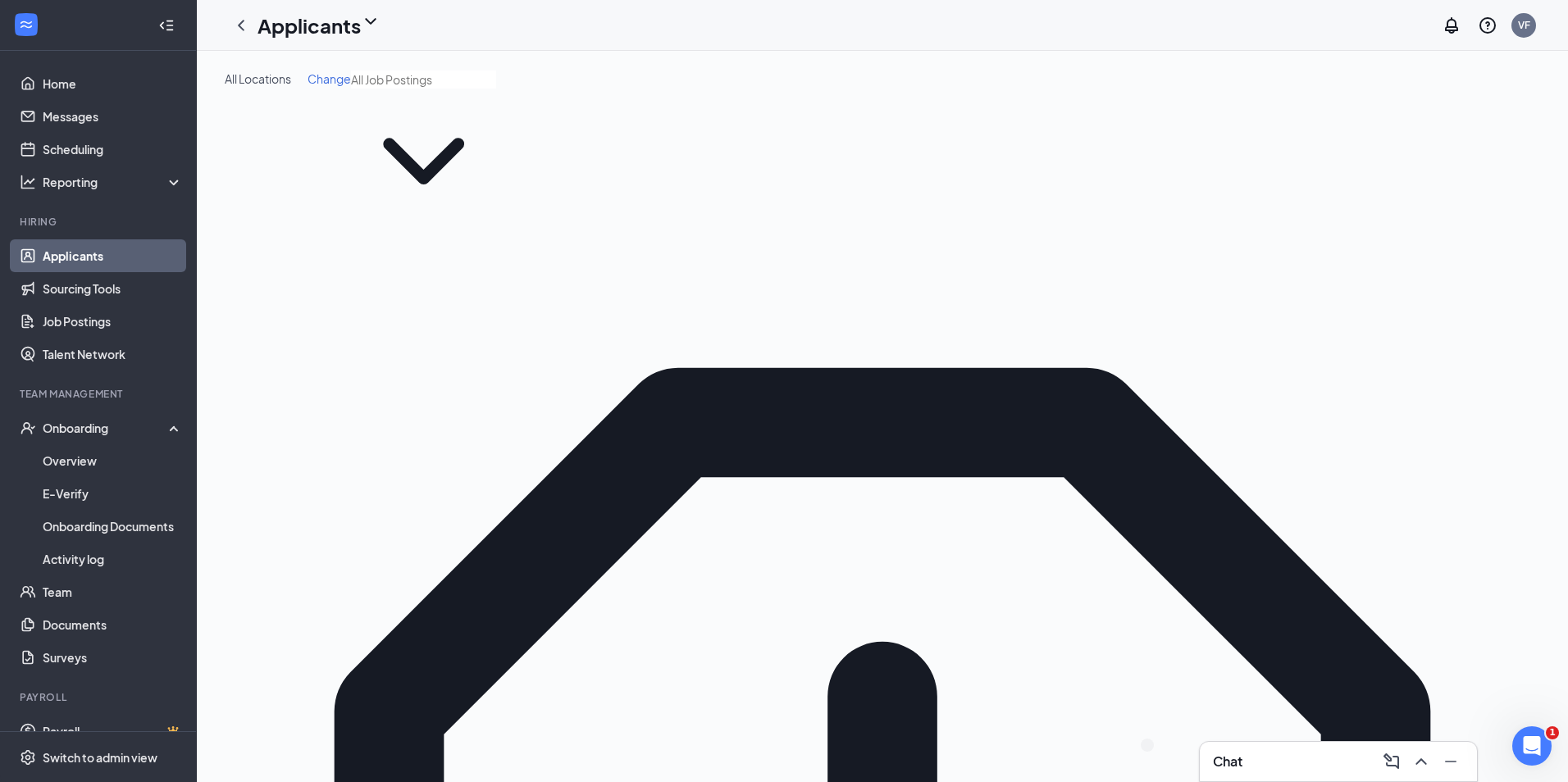
drag, startPoint x: 1434, startPoint y: 323, endPoint x: 1176, endPoint y: 323, distance: 258.0
